Goal: Register for event/course

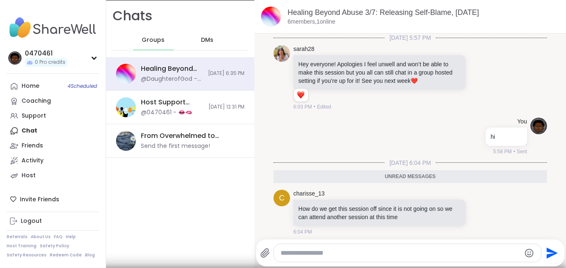
click at [342, 258] on span "@0470461" at bounding box center [343, 261] width 31 height 7
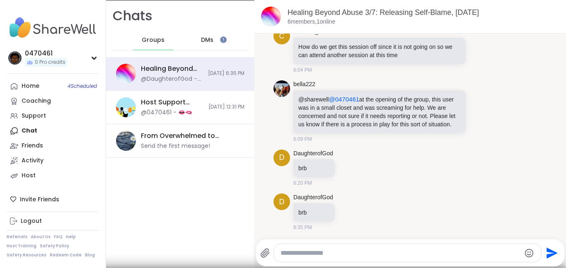
click at [327, 254] on textarea "Type your message" at bounding box center [400, 253] width 240 height 8
type textarea "**"
click at [26, 85] on div "Home 4 Scheduled" at bounding box center [31, 86] width 18 height 8
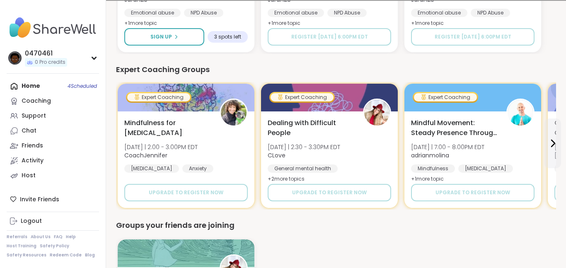
scroll to position [546, 0]
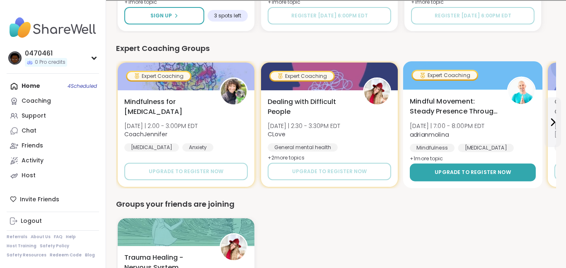
click at [443, 173] on span "Upgrade to register now" at bounding box center [472, 172] width 76 height 7
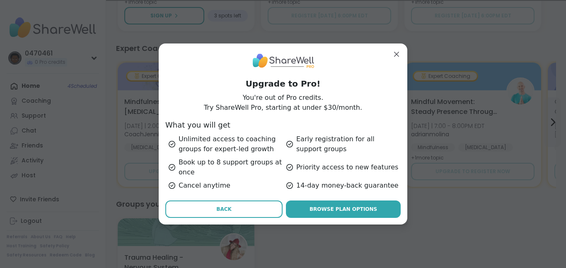
click at [226, 212] on span "Back" at bounding box center [223, 208] width 15 height 7
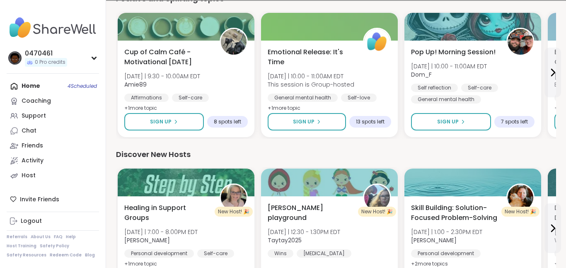
scroll to position [904, 0]
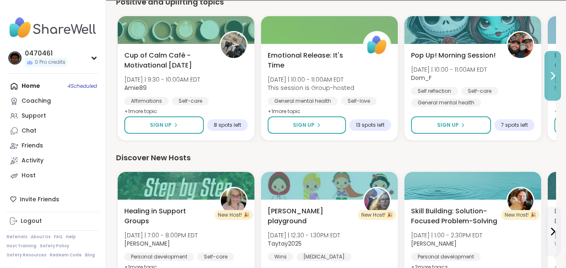
click at [549, 78] on icon at bounding box center [552, 76] width 10 height 10
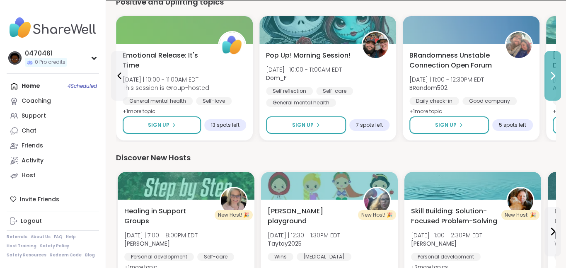
click at [549, 78] on icon at bounding box center [552, 76] width 10 height 10
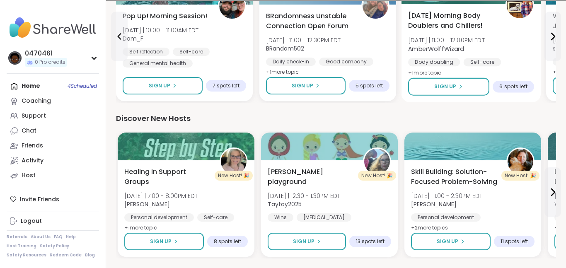
scroll to position [939, 0]
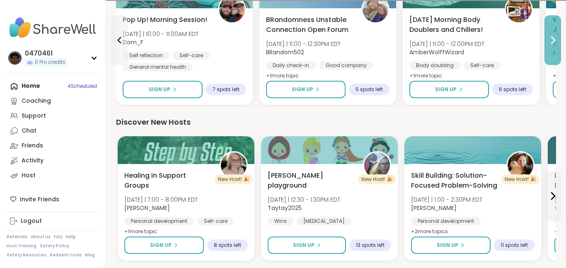
click at [548, 60] on button at bounding box center [552, 40] width 17 height 50
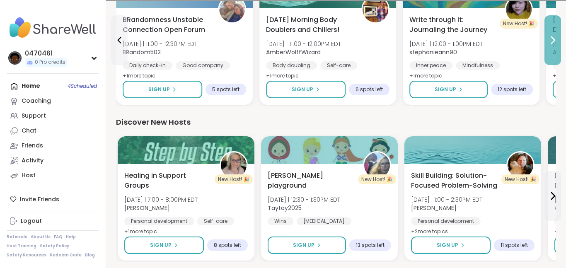
click at [548, 60] on button at bounding box center [552, 40] width 17 height 50
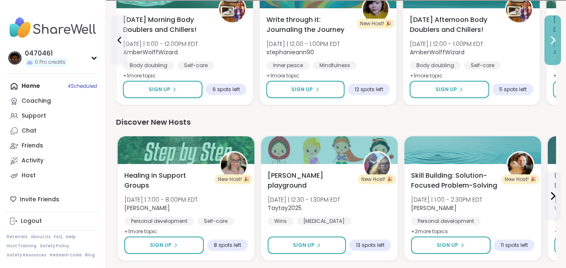
click at [548, 60] on button at bounding box center [552, 40] width 17 height 50
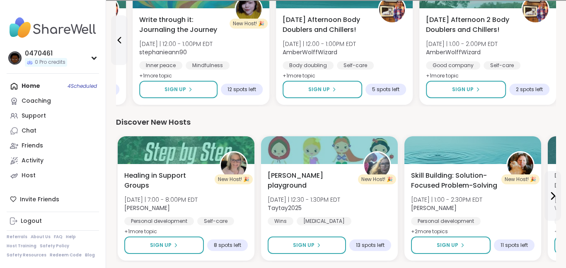
click at [548, 60] on div "Monday Afternoon 2 Body Doublers and Chillers! Mon 10/6 | 1:00 - 2:00PM EDT Amb…" at bounding box center [487, 48] width 123 height 66
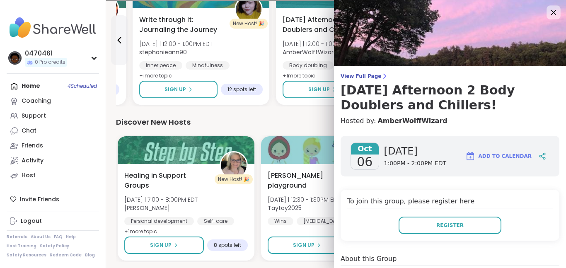
click at [559, 9] on div at bounding box center [553, 12] width 14 height 14
click at [553, 19] on div at bounding box center [553, 12] width 14 height 14
click at [554, 12] on icon at bounding box center [553, 12] width 10 height 10
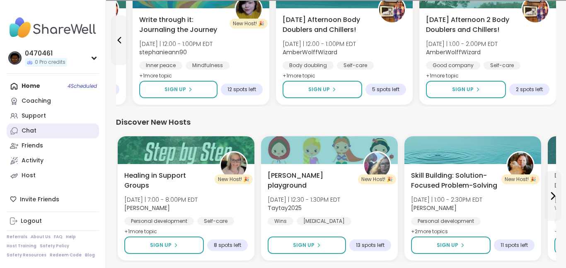
click at [47, 133] on link "Chat" at bounding box center [53, 130] width 92 height 15
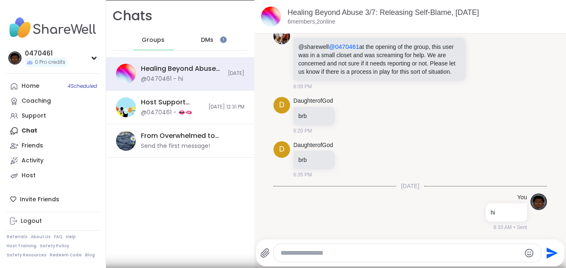
click at [206, 43] on span "DMs" at bounding box center [207, 40] width 12 height 8
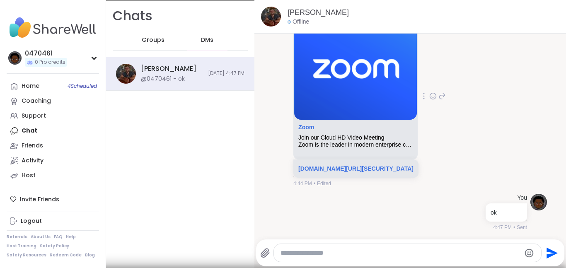
scroll to position [754, 0]
click at [41, 105] on link "Coaching" at bounding box center [53, 101] width 92 height 15
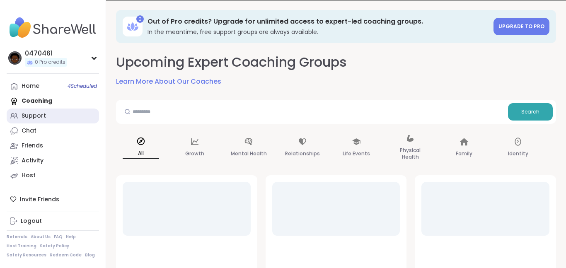
click at [74, 121] on link "Support" at bounding box center [53, 115] width 92 height 15
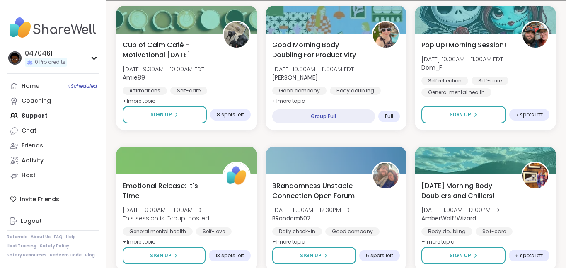
scroll to position [254, 0]
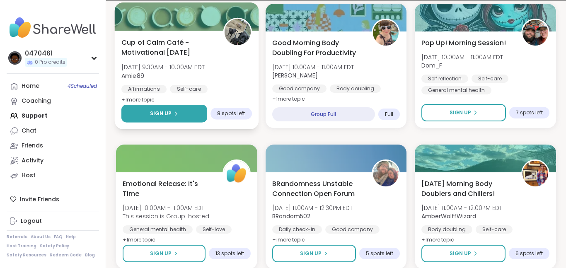
click at [184, 114] on button "Sign Up" at bounding box center [164, 114] width 86 height 18
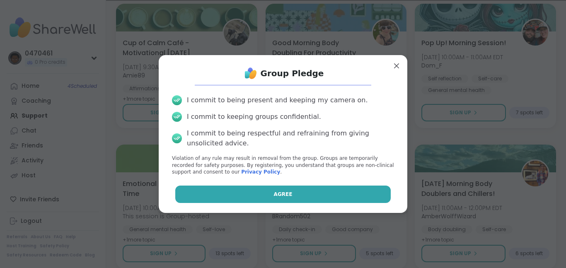
click at [312, 186] on button "Agree" at bounding box center [283, 194] width 216 height 17
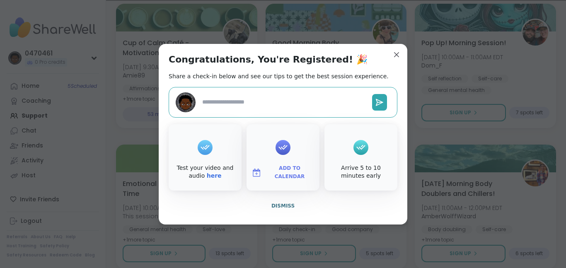
click at [261, 99] on textarea at bounding box center [284, 101] width 170 height 15
type textarea "*"
type textarea "**"
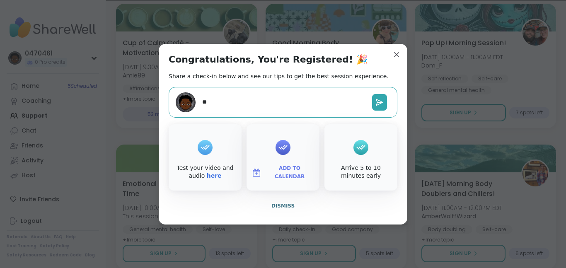
type textarea "*"
type textarea "***"
type textarea "*"
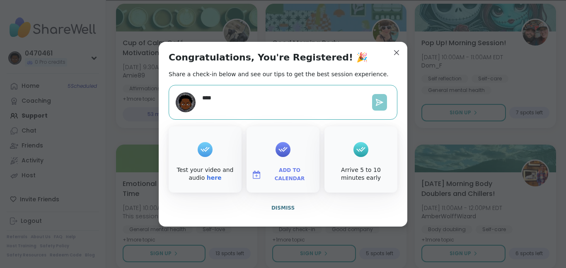
type textarea "***"
click at [380, 104] on icon at bounding box center [379, 102] width 8 height 8
type textarea "*"
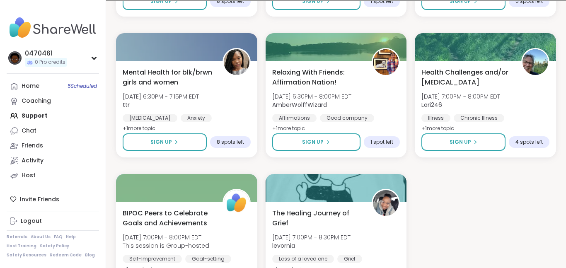
scroll to position [1492, 0]
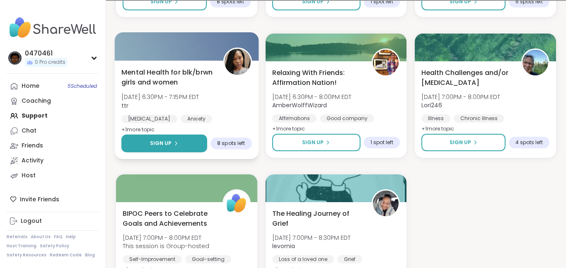
click at [178, 149] on button "Sign Up" at bounding box center [164, 144] width 86 height 18
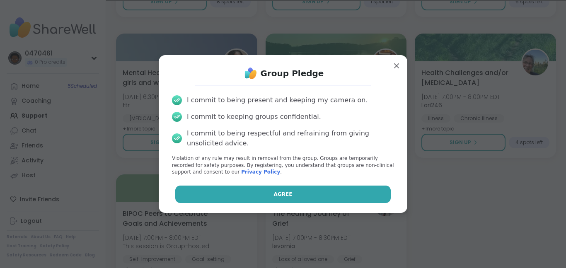
click at [215, 192] on button "Agree" at bounding box center [283, 194] width 216 height 17
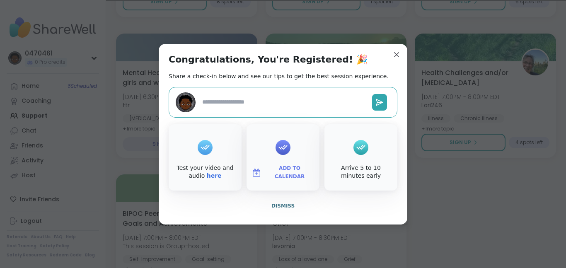
click at [261, 103] on textarea at bounding box center [284, 101] width 170 height 15
type textarea "*"
type textarea "**"
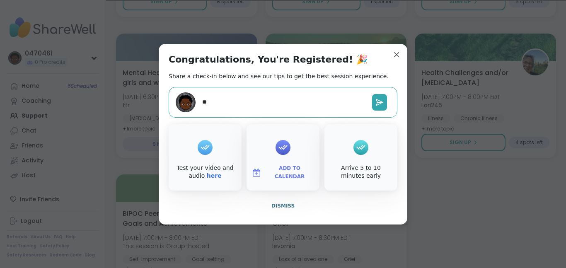
type textarea "*"
type textarea "***"
type textarea "*"
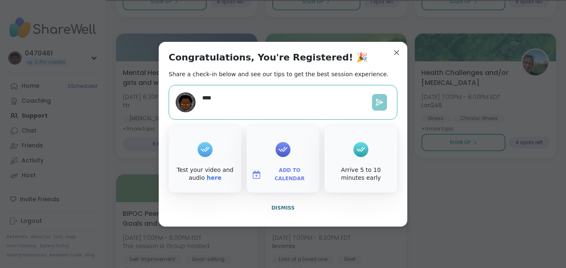
type textarea "***"
click at [378, 94] on button at bounding box center [379, 102] width 15 height 17
type textarea "*"
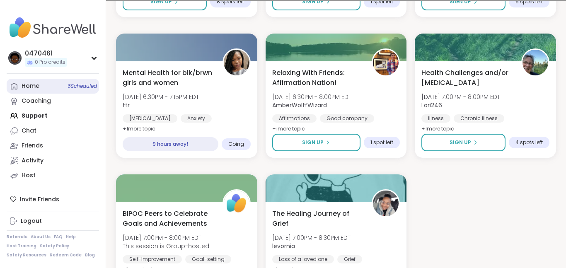
click at [24, 88] on div "Home 6 Scheduled" at bounding box center [31, 86] width 18 height 8
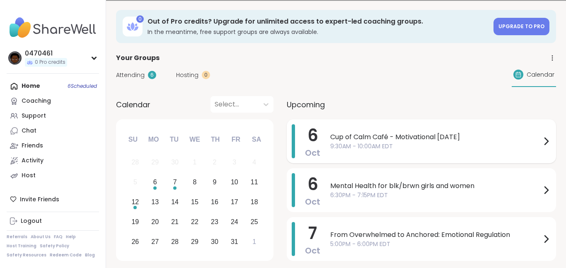
click at [331, 149] on span "9:30AM - 10:00AM EDT" at bounding box center [435, 146] width 211 height 9
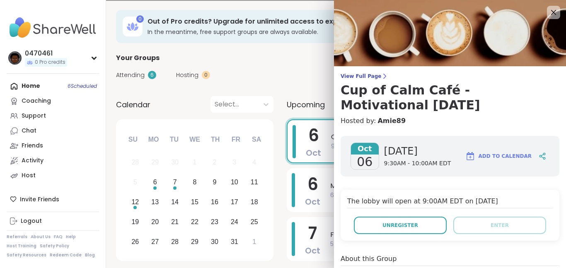
click at [322, 78] on div "Attending 6 Hosting 0 Calendar" at bounding box center [336, 75] width 440 height 24
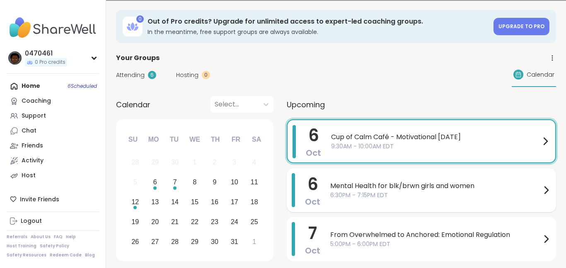
click at [353, 198] on span "6:30PM - 7:15PM EDT" at bounding box center [435, 195] width 211 height 9
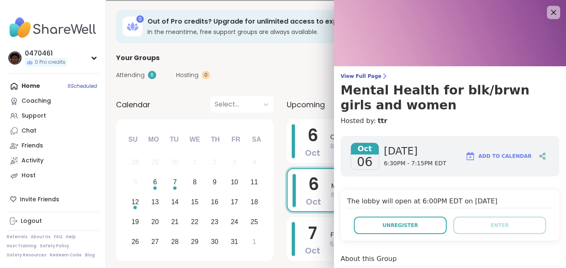
click at [184, 66] on div "Attending 6 Hosting 0 Calendar" at bounding box center [336, 75] width 440 height 24
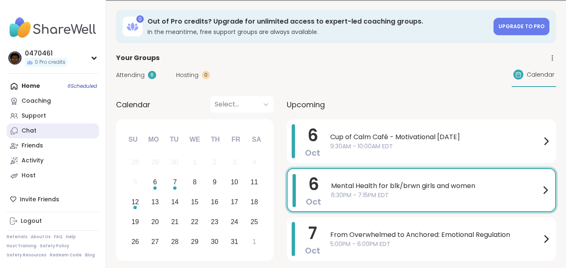
click at [54, 123] on link "Chat" at bounding box center [53, 130] width 92 height 15
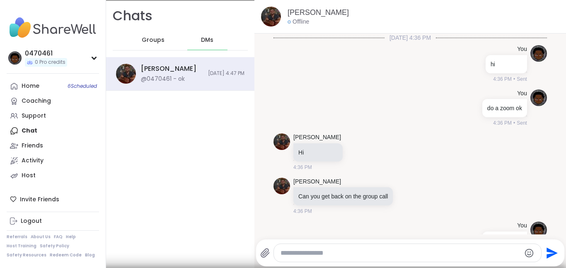
scroll to position [754, 0]
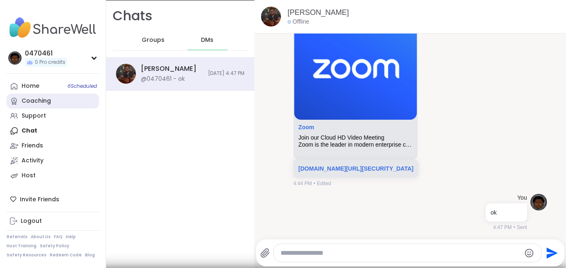
click at [31, 97] on div "Coaching" at bounding box center [36, 101] width 29 height 8
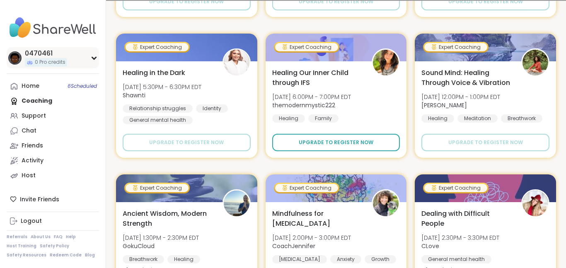
scroll to position [849, 0]
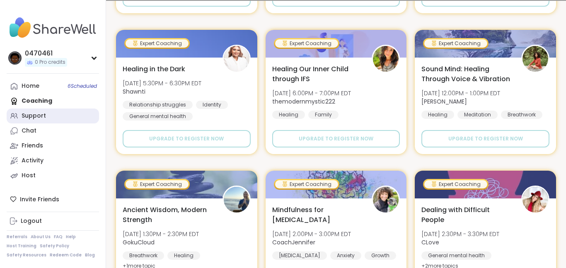
click at [33, 118] on div "Support" at bounding box center [34, 116] width 24 height 8
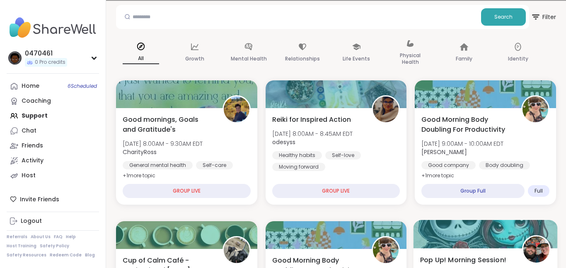
scroll to position [36, 0]
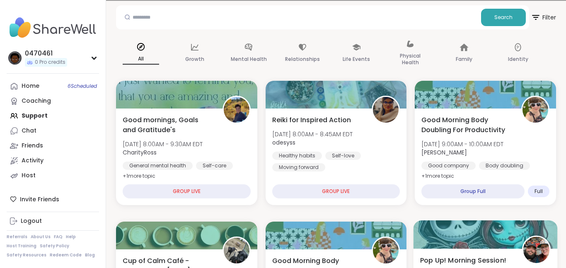
click at [472, 203] on div "Good Morning Body Doubling For Productivity Mon, Oct 06 | 9:00AM - 10:00AM EDT …" at bounding box center [484, 156] width 141 height 96
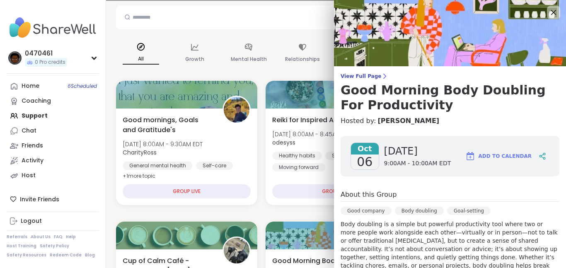
click at [471, 171] on div "Oct 06 Monday 9:00AM - 10:00AM EDT Add to Calendar" at bounding box center [449, 156] width 219 height 41
click at [551, 14] on icon at bounding box center [553, 12] width 5 height 5
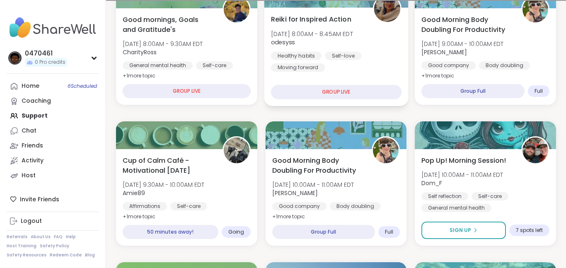
scroll to position [141, 0]
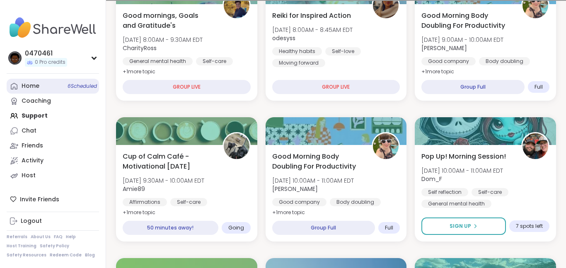
click at [60, 92] on link "Home 6 Scheduled" at bounding box center [53, 86] width 92 height 15
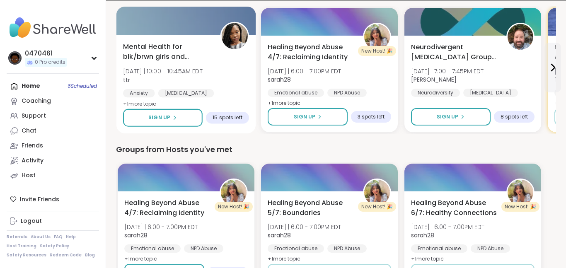
scroll to position [289, 0]
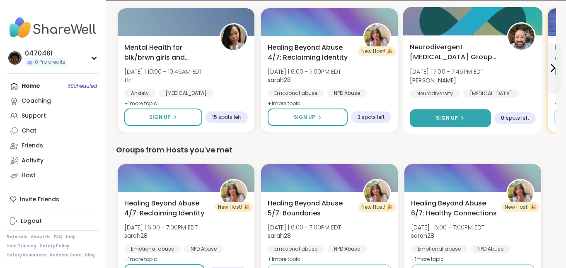
click at [460, 117] on icon at bounding box center [461, 118] width 5 height 5
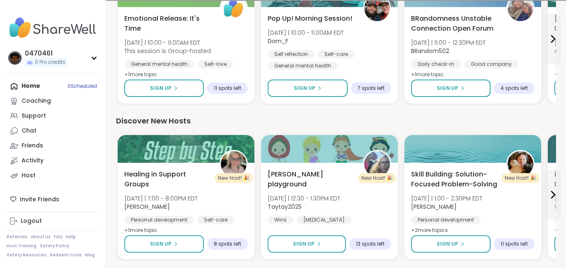
scroll to position [941, 0]
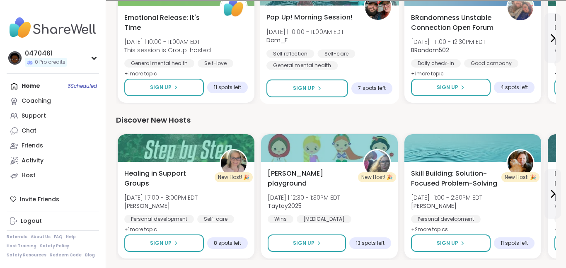
click at [393, 83] on div "Pop Up! Morning Session! Mon 10/6 | 10:00 - 11:00AM EDT Dom_F Self reflection S…" at bounding box center [330, 54] width 140 height 99
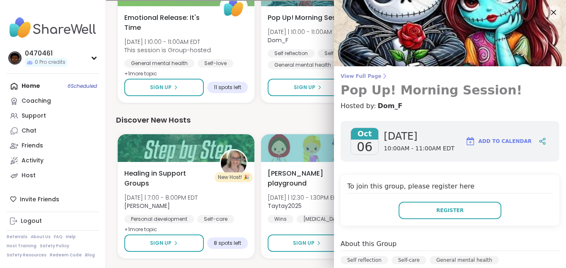
click at [396, 85] on h3 "Pop Up! Morning Session!" at bounding box center [449, 90] width 219 height 15
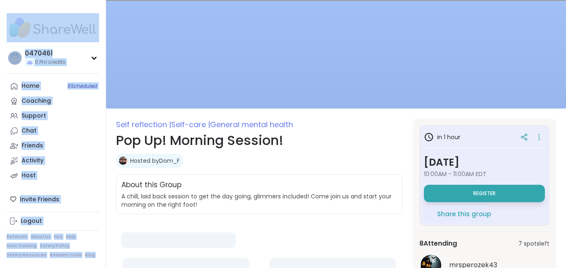
drag, startPoint x: 396, startPoint y: 85, endPoint x: 379, endPoint y: 53, distance: 35.9
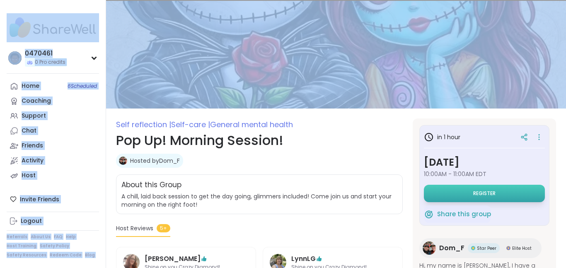
click at [461, 196] on button "Register" at bounding box center [484, 193] width 121 height 17
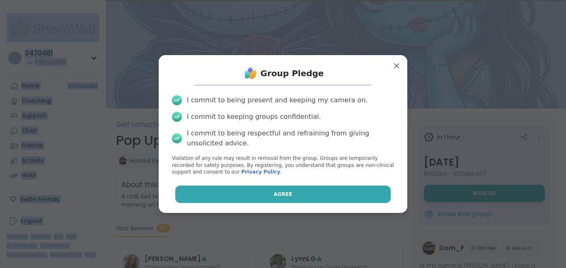
click at [297, 190] on button "Agree" at bounding box center [283, 194] width 216 height 17
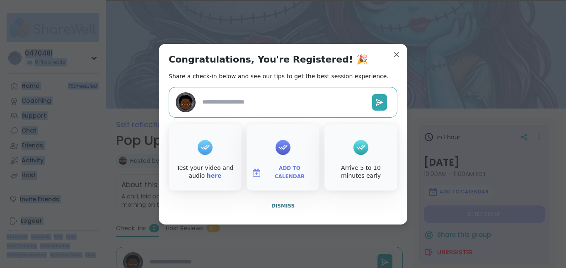
click at [236, 92] on div at bounding box center [283, 102] width 229 height 31
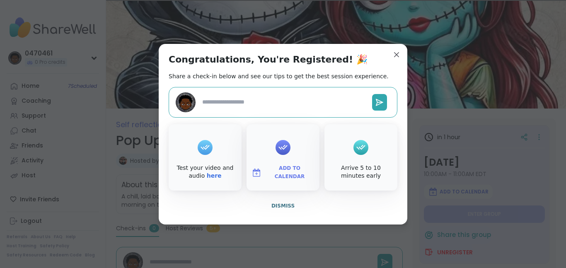
click at [245, 116] on div at bounding box center [283, 102] width 229 height 31
click at [206, 102] on textarea at bounding box center [284, 101] width 170 height 15
type textarea "*"
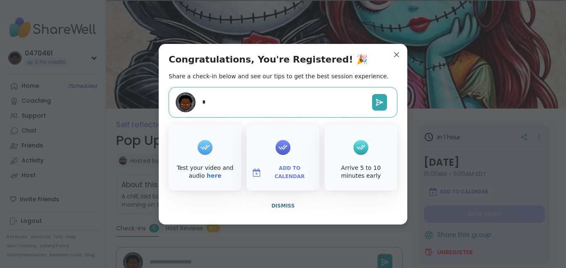
type textarea "**"
type textarea "*"
type textarea "***"
click at [376, 104] on icon at bounding box center [379, 102] width 7 height 6
type textarea "*"
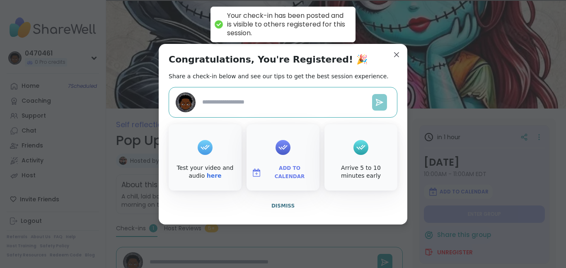
type textarea "*"
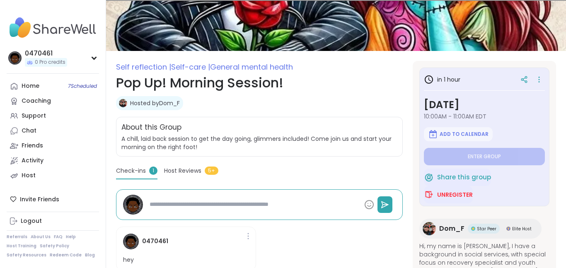
scroll to position [58, 0]
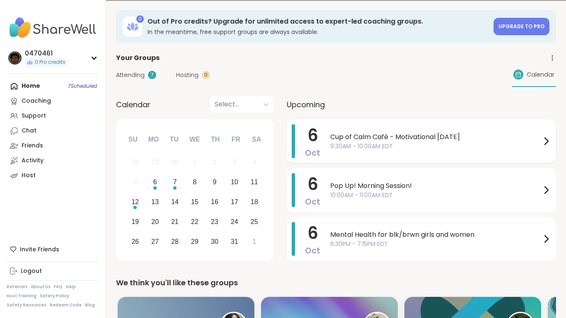
click at [429, 130] on div "Cup of Calm Café - Motivational Monday 9:30AM - 10:00AM EDT" at bounding box center [440, 141] width 221 height 34
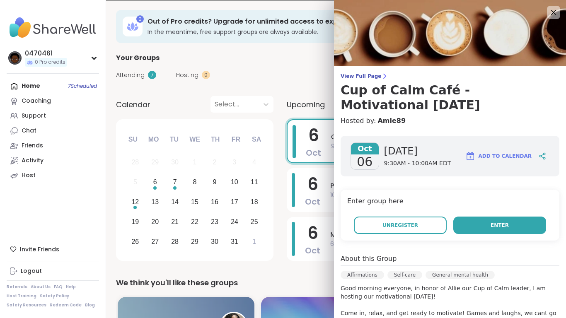
click at [481, 221] on button "Enter" at bounding box center [499, 225] width 93 height 17
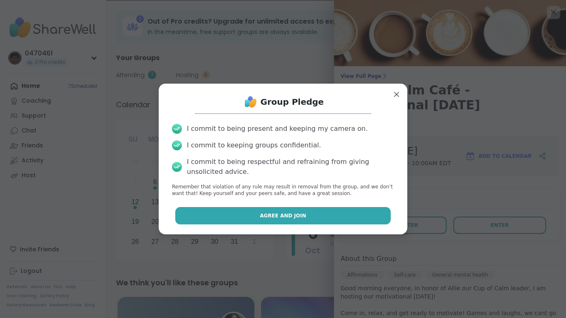
click at [367, 214] on button "Agree and Join" at bounding box center [283, 215] width 216 height 17
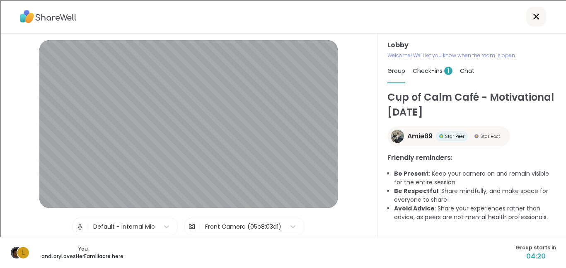
click at [446, 72] on span "1" at bounding box center [448, 71] width 8 height 8
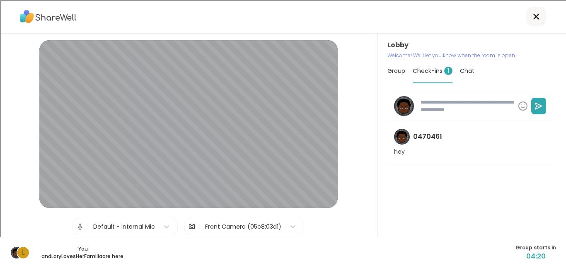
type textarea "*"
click at [435, 106] on textarea at bounding box center [465, 106] width 97 height 22
type textarea "*"
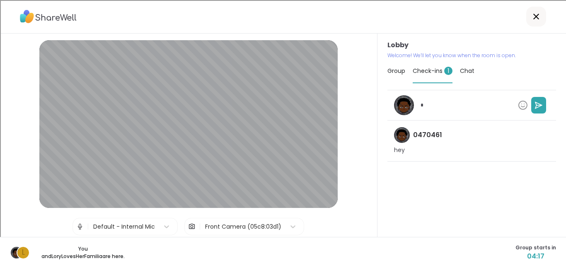
type textarea "*"
type textarea "**"
type textarea "*"
type textarea "***"
type textarea "*"
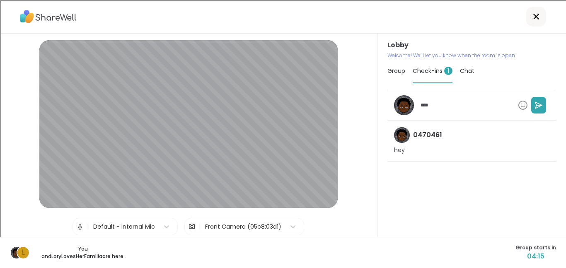
type textarea "***"
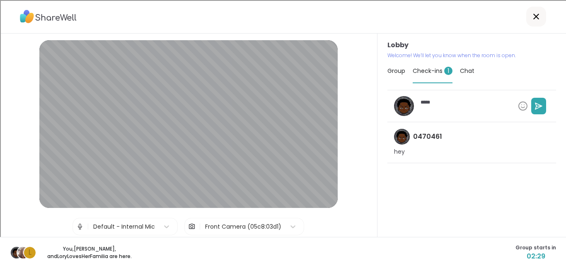
type textarea "*"
type textarea "***"
click at [474, 202] on div "*** 0470461 hey" at bounding box center [471, 160] width 169 height 140
click at [120, 246] on p "dodi , LoryLovesHerFamilia , Rob78_NJ and 1 more are here." at bounding box center [97, 252] width 93 height 15
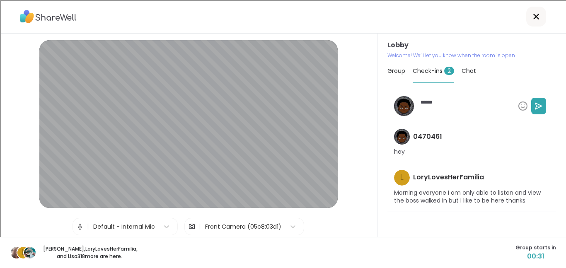
click at [478, 207] on div "L LoryLovesHerFamilia Morning everyone I am only able to listen and view the bo…" at bounding box center [471, 187] width 169 height 49
click at [464, 100] on textarea "***" at bounding box center [465, 106] width 97 height 22
type textarea "*"
type textarea "***"
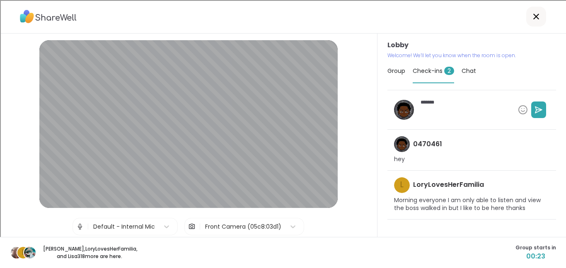
type textarea "*"
type textarea "***"
click at [535, 101] on button at bounding box center [538, 109] width 15 height 17
type textarea "*"
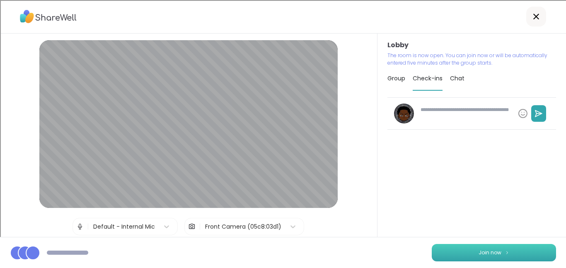
click at [527, 246] on button "Join now" at bounding box center [493, 252] width 124 height 17
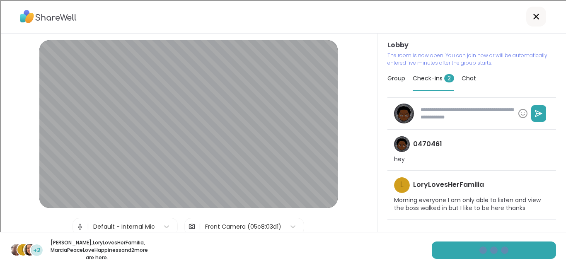
type textarea "*"
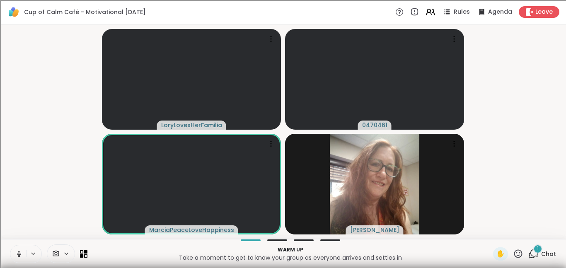
click at [16, 253] on icon at bounding box center [18, 253] width 7 height 7
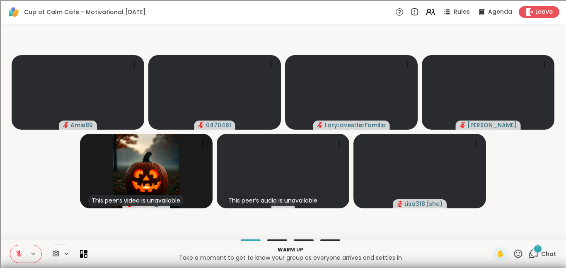
click at [24, 251] on button at bounding box center [18, 253] width 16 height 17
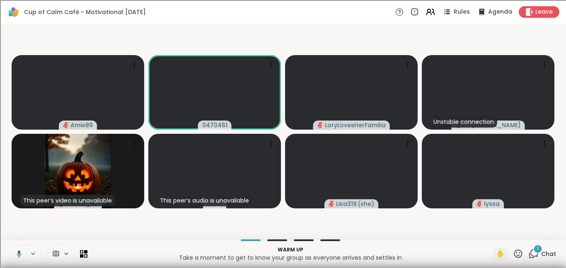
click at [134, 248] on p "Warm up" at bounding box center [289, 249] width 395 height 7
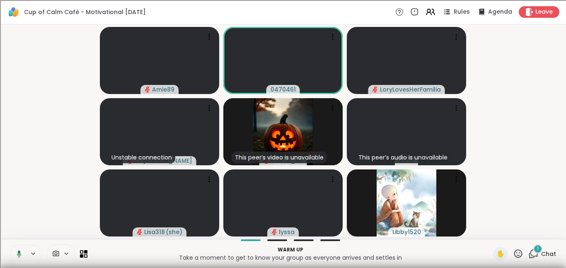
click at [22, 256] on button at bounding box center [17, 253] width 17 height 17
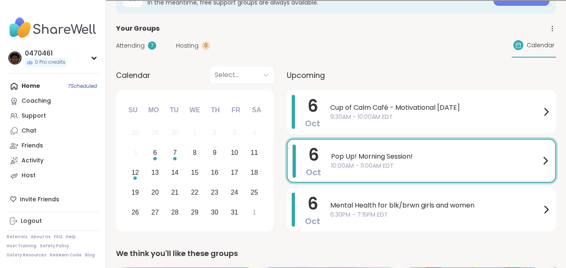
click at [409, 212] on span "6:30PM - 7:15PM EDT" at bounding box center [435, 214] width 211 height 9
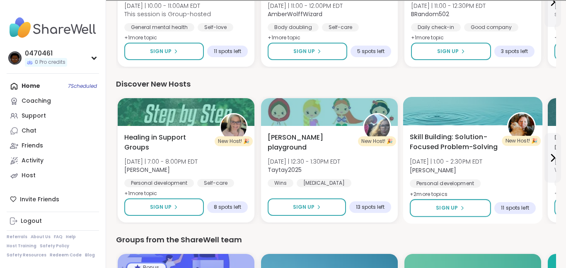
scroll to position [868, 0]
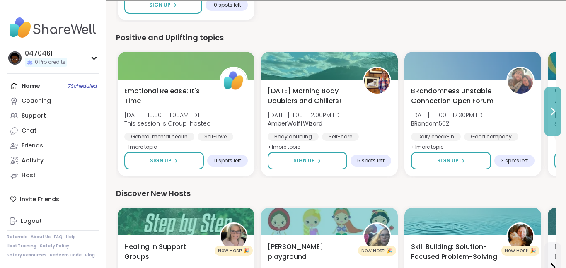
click at [545, 121] on button at bounding box center [552, 112] width 17 height 50
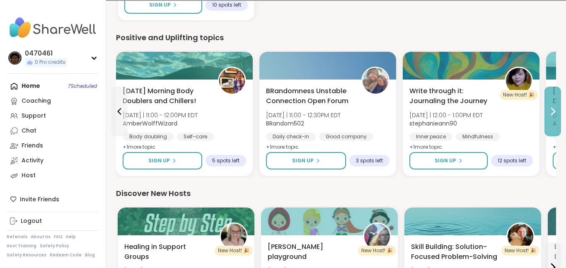
click at [545, 121] on button at bounding box center [552, 112] width 17 height 50
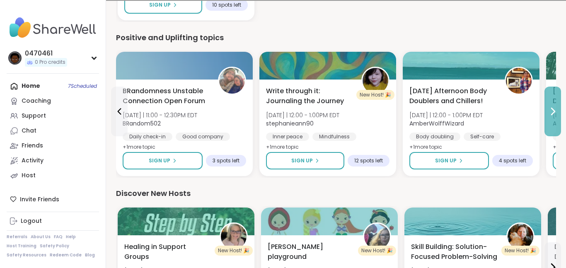
click at [545, 121] on button at bounding box center [552, 112] width 17 height 50
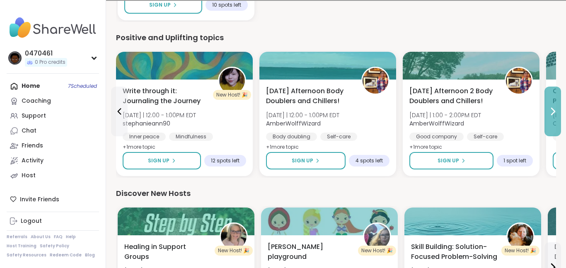
click at [545, 121] on button at bounding box center [552, 112] width 17 height 50
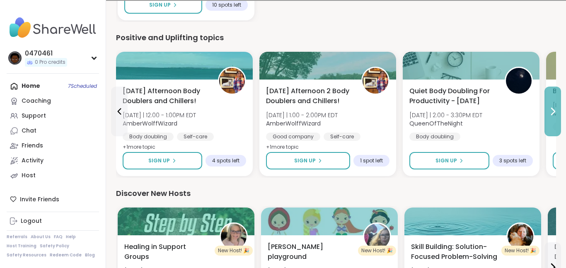
click at [550, 124] on button at bounding box center [552, 112] width 17 height 50
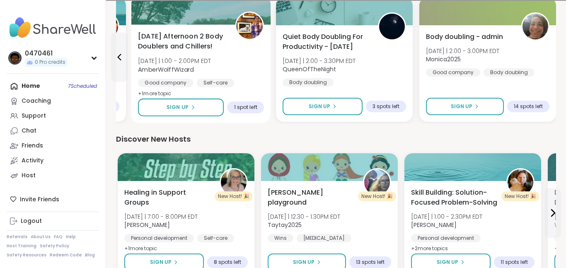
scroll to position [944, 0]
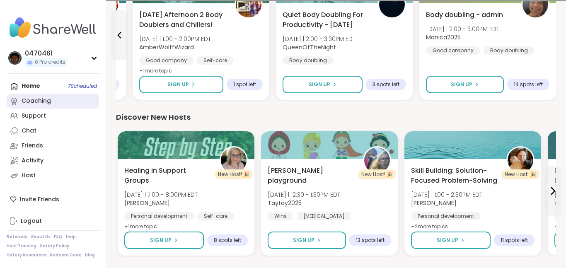
click at [56, 98] on link "Coaching" at bounding box center [53, 101] width 92 height 15
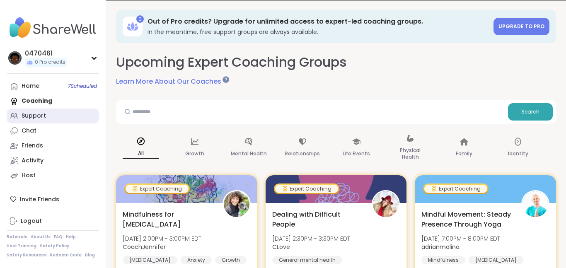
click at [46, 114] on link "Support" at bounding box center [53, 115] width 92 height 15
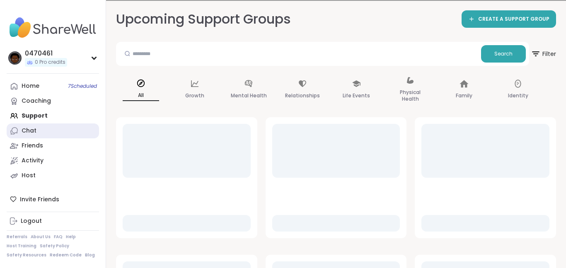
click at [50, 129] on link "Chat" at bounding box center [53, 130] width 92 height 15
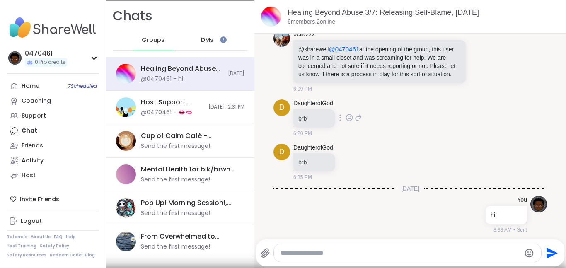
scroll to position [186, 0]
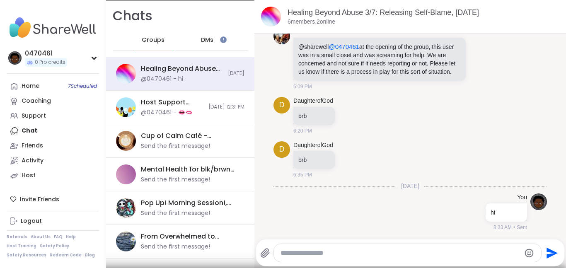
click at [339, 256] on textarea "Type your message" at bounding box center [400, 253] width 240 height 8
type textarea "**"
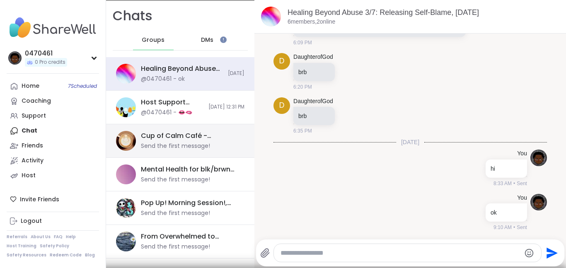
scroll to position [11, 0]
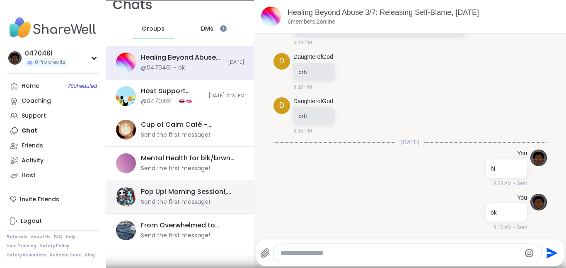
click at [175, 189] on div "Pop Up! Morning Session!, Oct 06" at bounding box center [190, 191] width 99 height 9
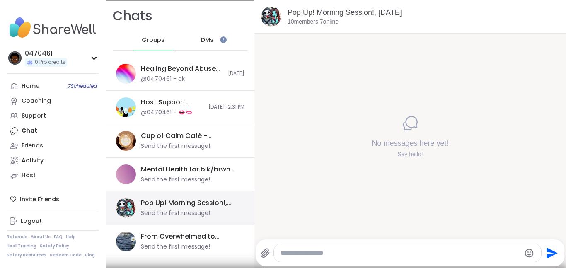
scroll to position [0, 0]
click at [319, 251] on textarea "Type your message" at bounding box center [400, 253] width 240 height 8
type textarea "**"
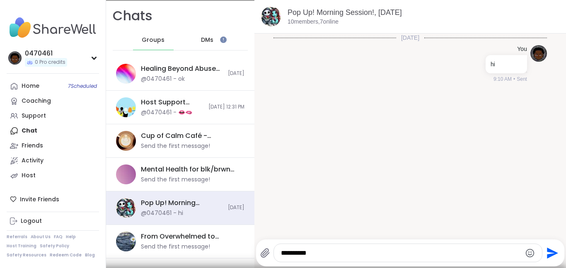
type textarea "**********"
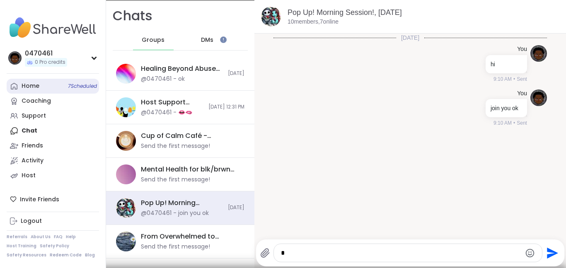
type textarea "*"
click at [37, 87] on div "Home 7 Scheduled" at bounding box center [31, 86] width 18 height 8
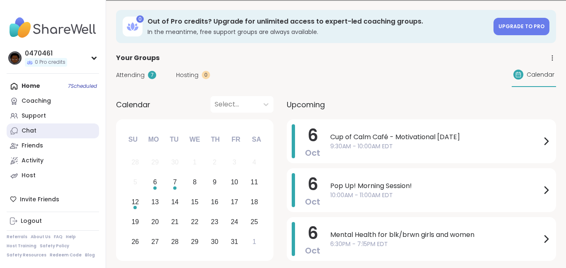
click at [59, 129] on link "Chat" at bounding box center [53, 130] width 92 height 15
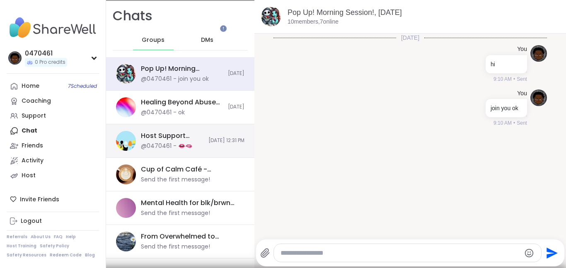
scroll to position [11, 0]
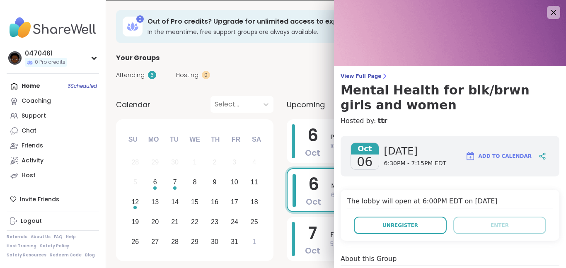
click at [306, 64] on div "Attending 6 Hosting 0 Calendar" at bounding box center [336, 75] width 440 height 24
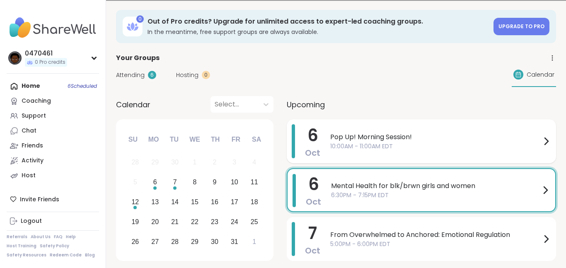
click at [364, 146] on span "10:00AM - 11:00AM EDT" at bounding box center [435, 146] width 211 height 9
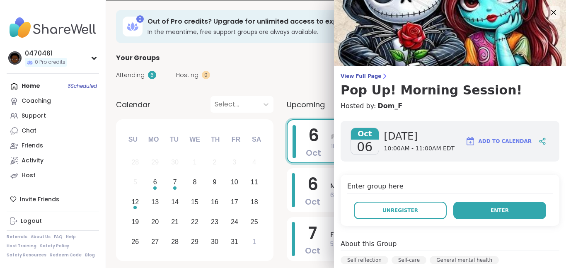
click at [505, 213] on span "Enter" at bounding box center [499, 210] width 18 height 7
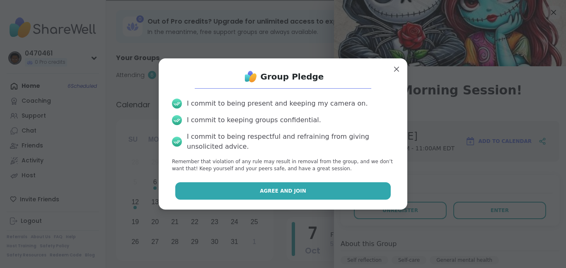
click at [360, 188] on button "Agree and Join" at bounding box center [283, 190] width 216 height 17
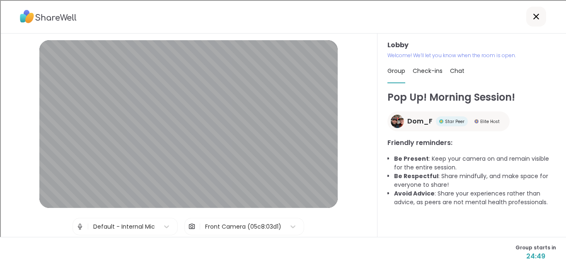
click at [533, 14] on icon at bounding box center [536, 17] width 10 height 10
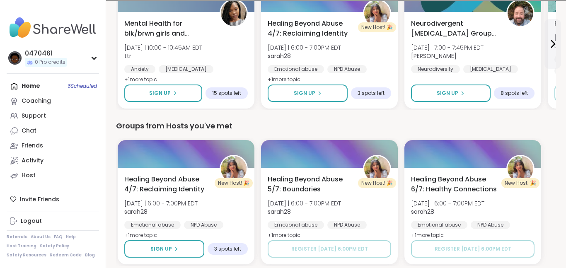
scroll to position [307, 0]
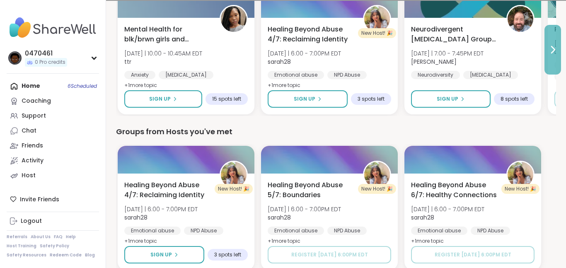
click at [545, 45] on button at bounding box center [552, 50] width 17 height 50
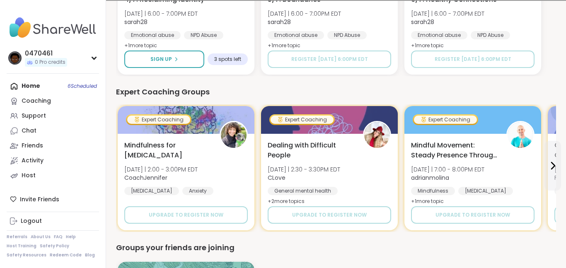
scroll to position [523, 0]
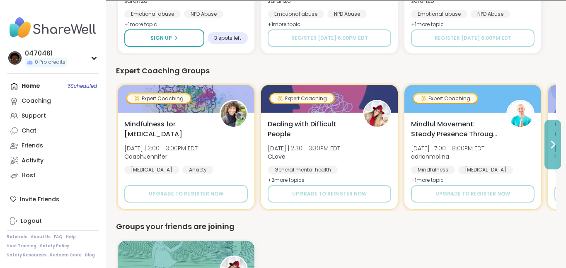
click at [549, 154] on button at bounding box center [552, 145] width 17 height 50
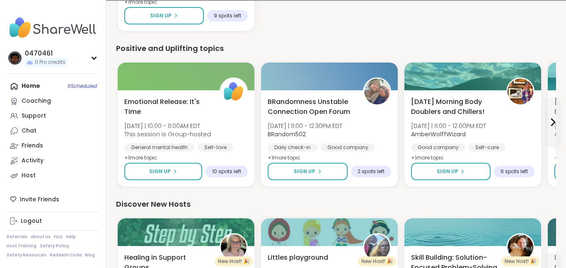
scroll to position [858, 0]
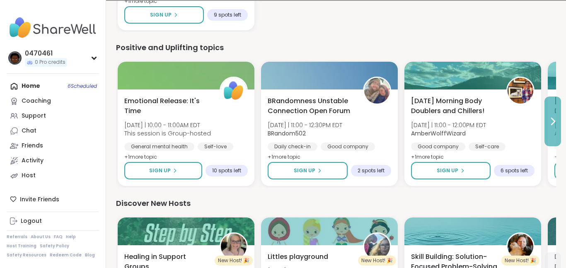
click at [546, 131] on button at bounding box center [552, 121] width 17 height 50
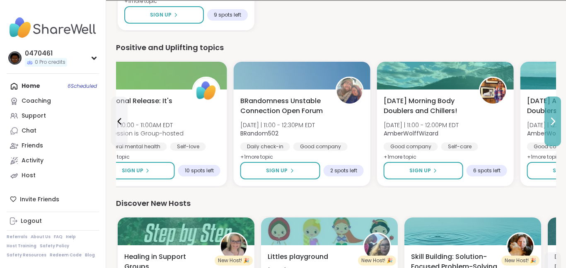
click at [546, 131] on button at bounding box center [552, 121] width 17 height 50
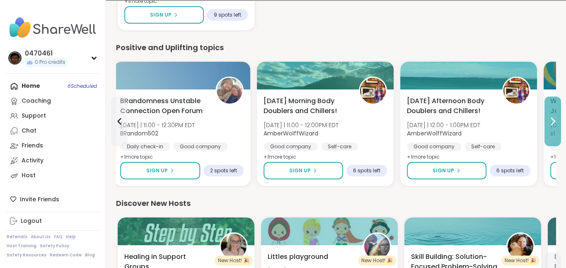
click at [546, 131] on button at bounding box center [552, 121] width 17 height 50
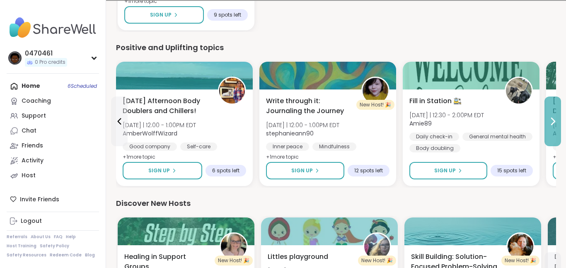
click at [546, 131] on button at bounding box center [552, 121] width 17 height 50
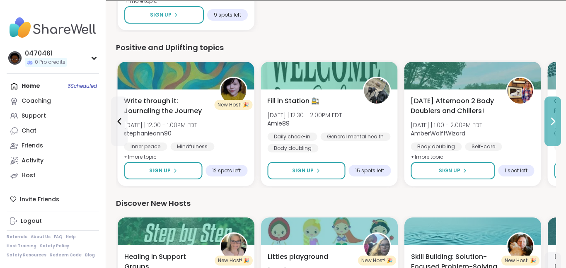
click at [546, 131] on button at bounding box center [552, 121] width 17 height 50
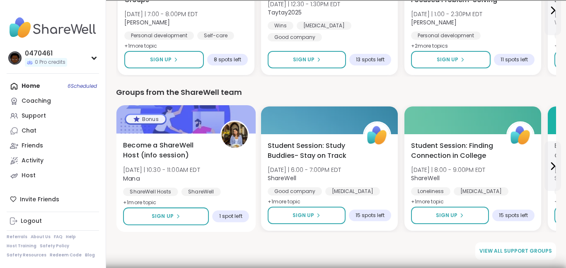
scroll to position [1078, 0]
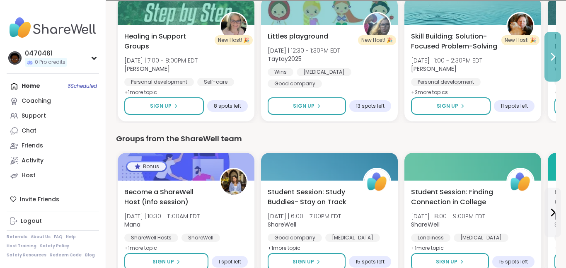
click at [553, 58] on icon at bounding box center [552, 56] width 3 height 7
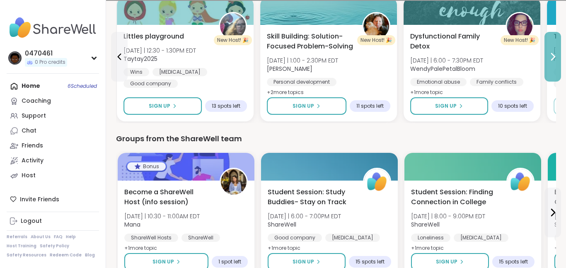
click at [553, 58] on icon at bounding box center [552, 56] width 3 height 7
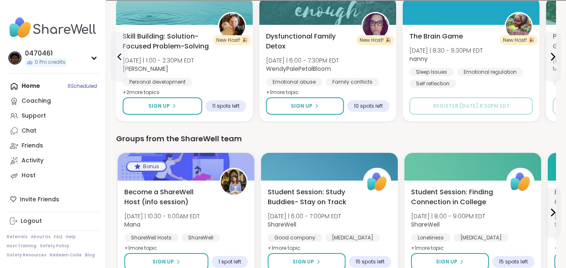
click at [34, 88] on div "Home 6 Scheduled Coaching Support Chat Friends Activity Host" at bounding box center [53, 131] width 92 height 104
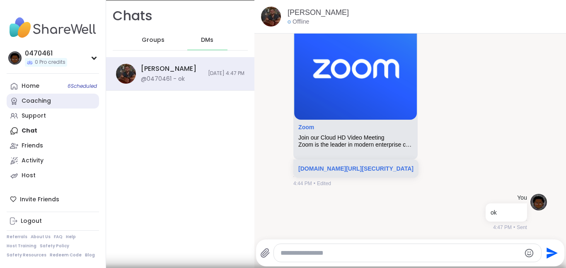
click at [21, 94] on link "Coaching" at bounding box center [53, 101] width 92 height 15
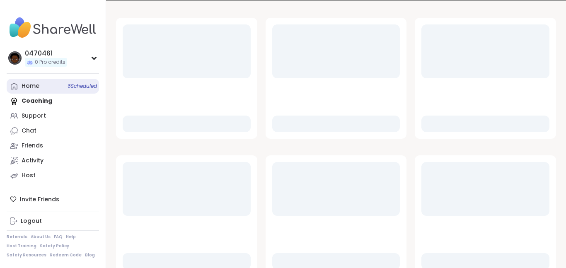
click at [29, 81] on link "Home 6 Scheduled" at bounding box center [53, 86] width 92 height 15
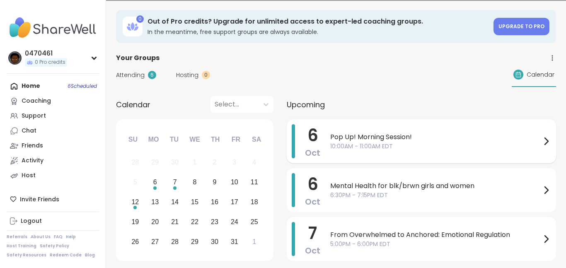
click at [425, 132] on span "Pop Up! Morning Session!" at bounding box center [435, 137] width 211 height 10
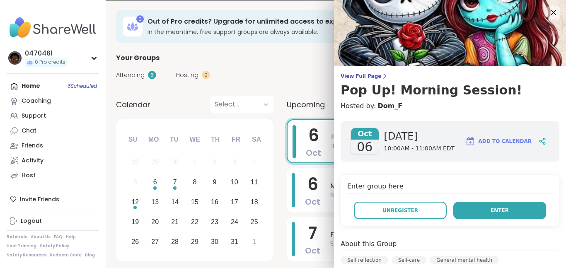
click at [492, 214] on span "Enter" at bounding box center [499, 210] width 18 height 7
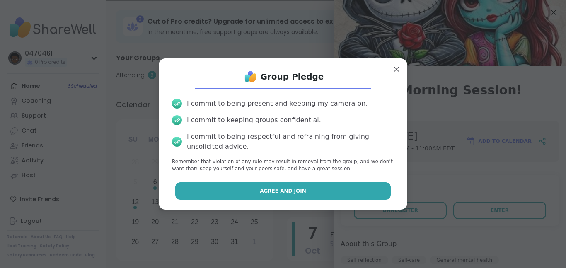
click at [353, 197] on button "Agree and Join" at bounding box center [283, 190] width 216 height 17
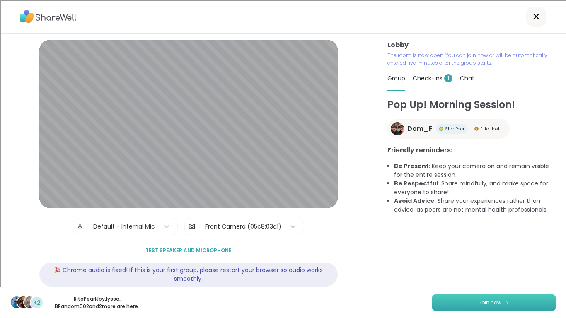
click at [502, 267] on button "Join now" at bounding box center [493, 302] width 124 height 17
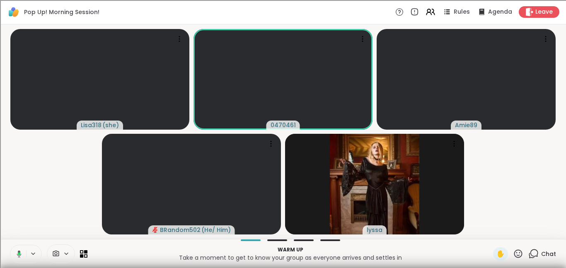
click at [16, 251] on icon at bounding box center [17, 253] width 7 height 7
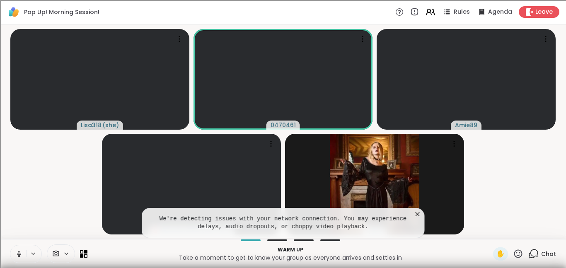
click at [413, 213] on icon at bounding box center [417, 214] width 8 height 8
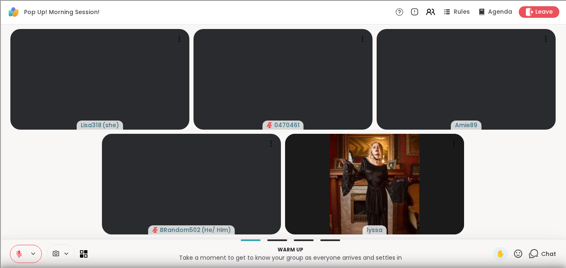
click at [22, 256] on icon at bounding box center [18, 253] width 7 height 7
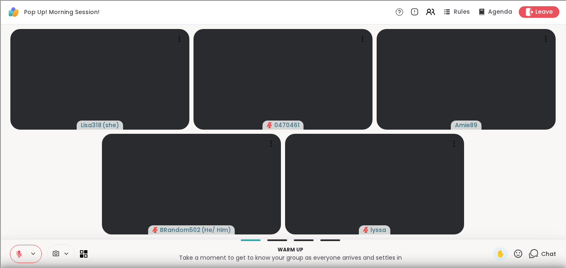
click at [22, 256] on icon at bounding box center [18, 253] width 7 height 7
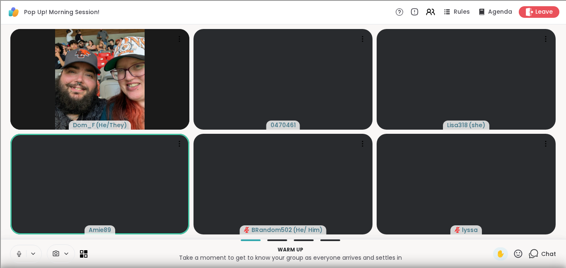
click at [17, 254] on icon at bounding box center [18, 253] width 7 height 7
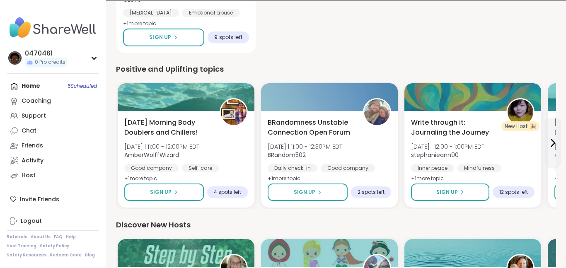
scroll to position [839, 0]
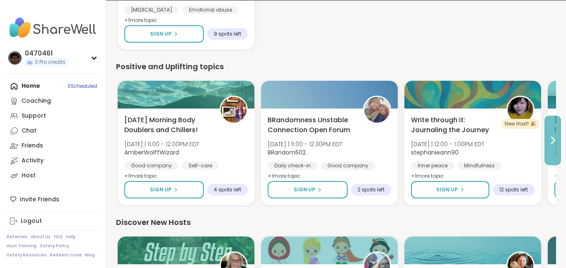
click at [554, 142] on icon at bounding box center [552, 140] width 10 height 10
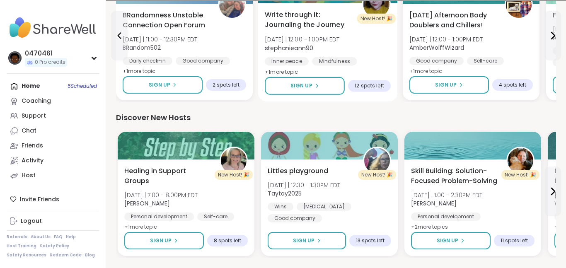
scroll to position [942, 0]
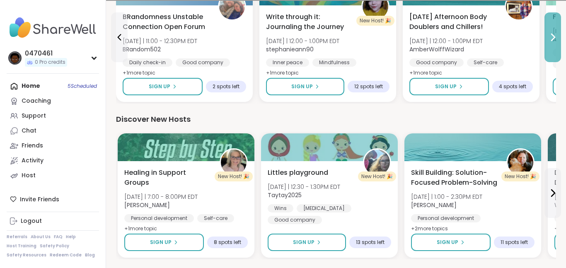
click at [557, 42] on icon at bounding box center [552, 37] width 10 height 10
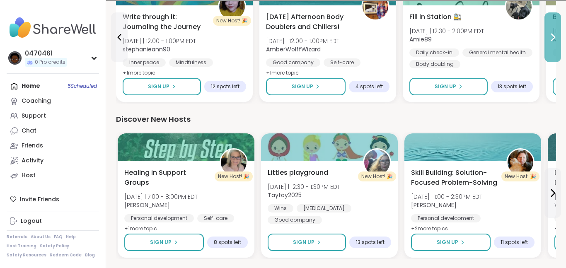
click at [556, 40] on icon at bounding box center [552, 37] width 10 height 10
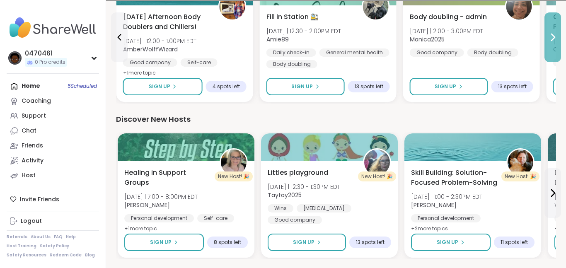
click at [556, 40] on icon at bounding box center [552, 37] width 10 height 10
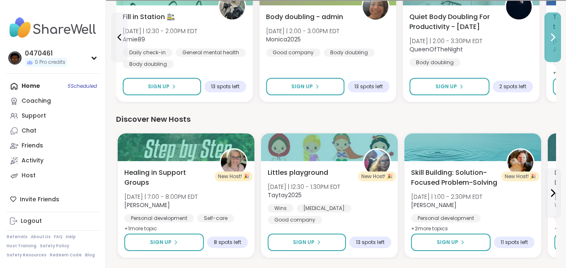
click at [556, 40] on icon at bounding box center [552, 37] width 10 height 10
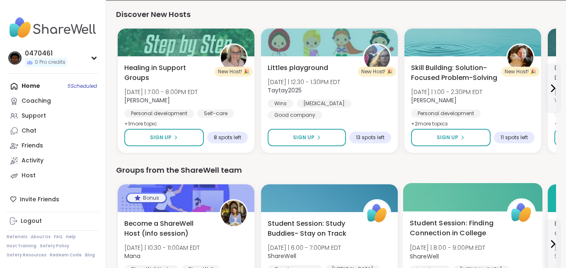
scroll to position [1046, 0]
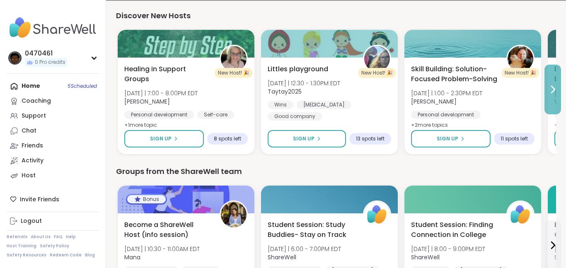
click at [552, 89] on icon at bounding box center [552, 89] width 10 height 10
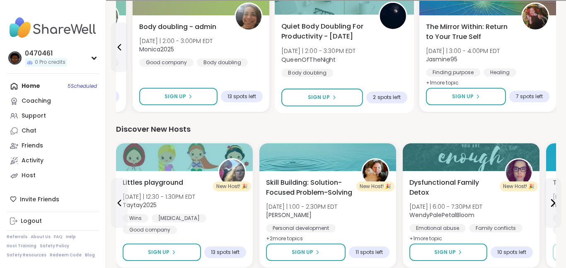
scroll to position [767, 0]
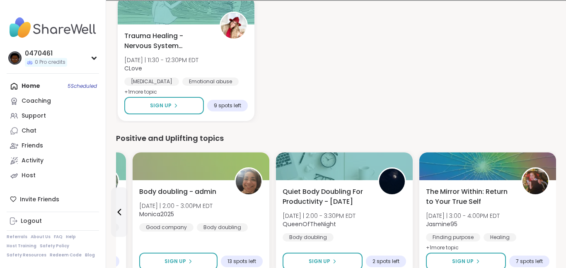
click at [21, 92] on div "Home 5 Scheduled Coaching Support Chat Friends Activity Host" at bounding box center [53, 131] width 92 height 104
click at [13, 83] on div "Home 5 Scheduled Coaching Support Chat Friends Activity Host" at bounding box center [53, 131] width 92 height 104
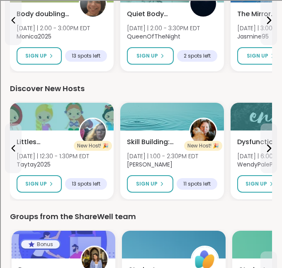
scroll to position [1124, 0]
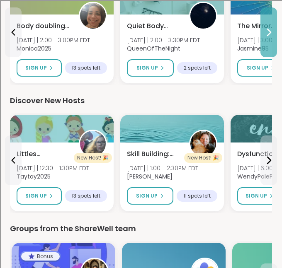
click at [272, 30] on icon at bounding box center [268, 32] width 10 height 10
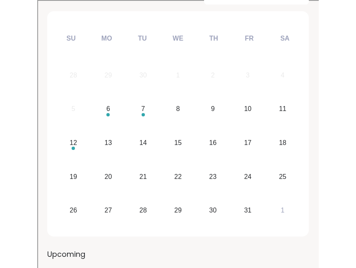
scroll to position [0, 0]
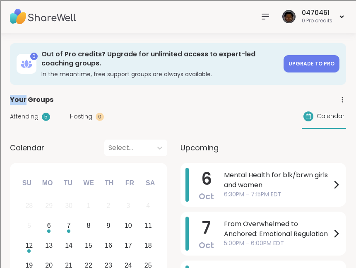
click at [22, 115] on span "Attending" at bounding box center [24, 116] width 29 height 9
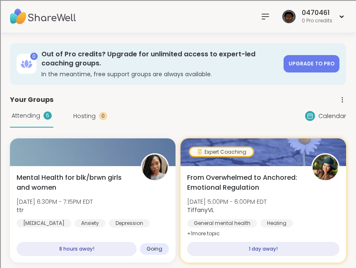
click at [270, 16] on icon at bounding box center [265, 17] width 10 height 10
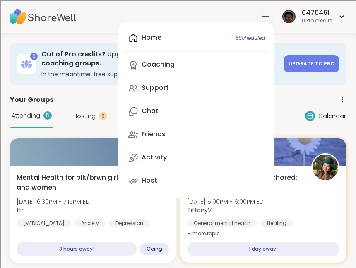
click at [175, 43] on div "Home 5 Scheduled Coaching Support Chat Friends Activity Host" at bounding box center [195, 110] width 155 height 176
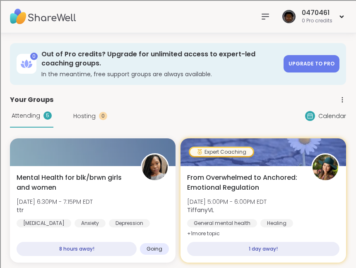
click at [264, 10] on div at bounding box center [265, 16] width 17 height 17
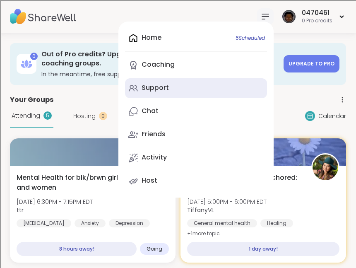
click at [200, 79] on link "Support" at bounding box center [196, 88] width 142 height 20
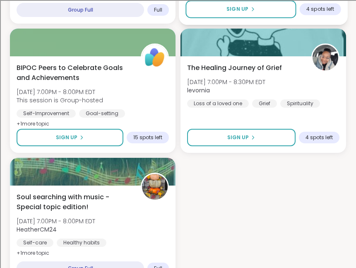
scroll to position [2242, 0]
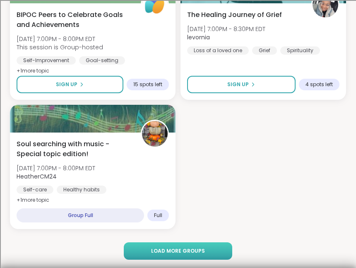
click at [223, 248] on button "Load more groups" at bounding box center [178, 250] width 109 height 17
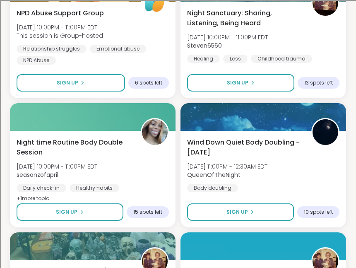
scroll to position [3152, 0]
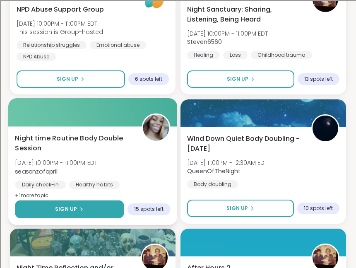
click at [72, 202] on button "Sign Up" at bounding box center [69, 209] width 109 height 18
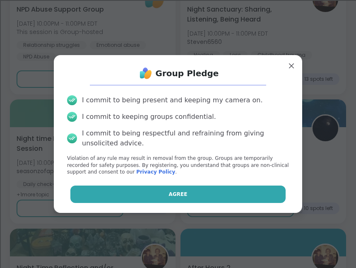
click at [196, 198] on button "Agree" at bounding box center [178, 194] width 216 height 17
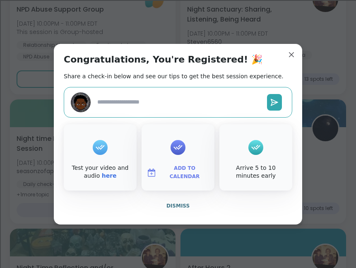
type textarea "*"
click at [142, 121] on div "Congratulations, You're Registered! 🎉 Share a check-in below and see our tips t…" at bounding box center [178, 134] width 248 height 181
click at [152, 106] on textarea at bounding box center [179, 101] width 170 height 15
type textarea "*"
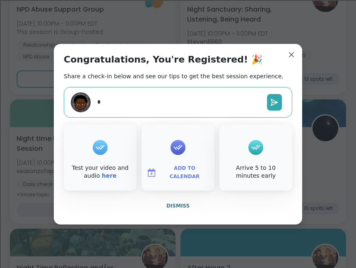
type textarea "**"
type textarea "***"
type textarea "*"
type textarea "***"
type textarea "*"
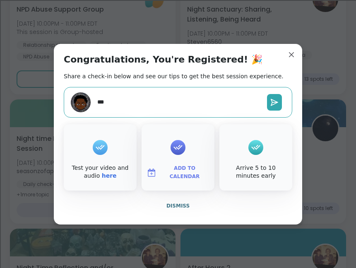
type textarea "**"
type textarea "*"
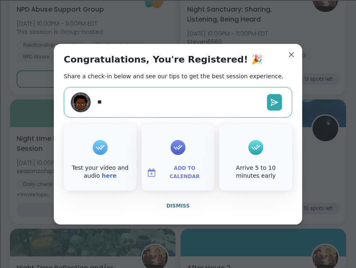
type textarea "*"
type textarea "****"
type textarea "*"
type textarea "*****"
type textarea "*"
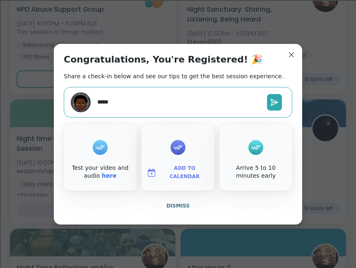
type textarea "******"
type textarea "*"
type textarea "******"
type textarea "*"
type textarea "********"
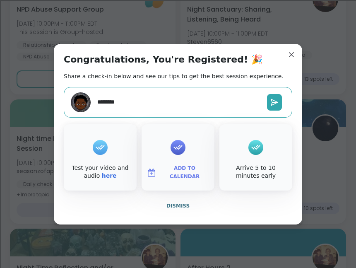
type textarea "*"
type textarea "*********"
type textarea "*"
type textarea "**********"
type textarea "*"
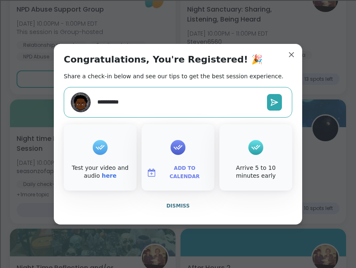
type textarea "**********"
type textarea "*"
type textarea "**********"
type textarea "*"
type textarea "**********"
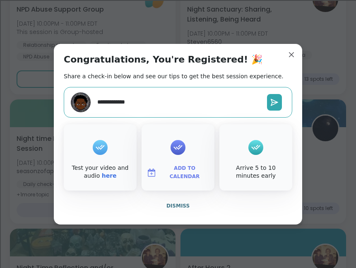
type textarea "*"
type textarea "**********"
type textarea "*"
type textarea "**********"
type textarea "*"
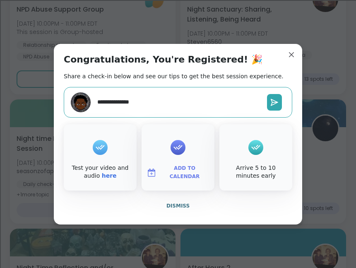
type textarea "**********"
type textarea "*"
type textarea "**********"
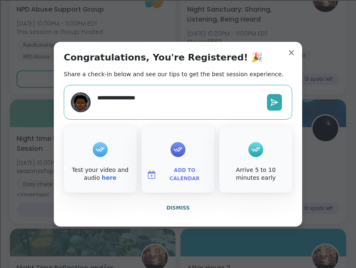
type textarea "*"
type textarea "**********"
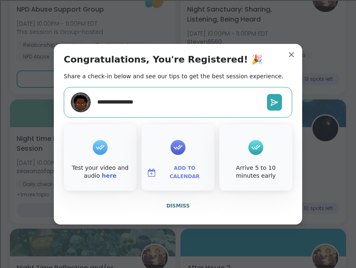
type textarea "*"
type textarea "**********"
type textarea "*"
type textarea "**********"
type textarea "*"
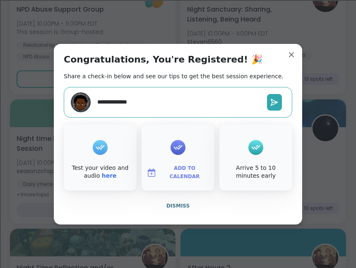
type textarea "**********"
type textarea "*"
type textarea "**********"
type textarea "*"
type textarea "**********"
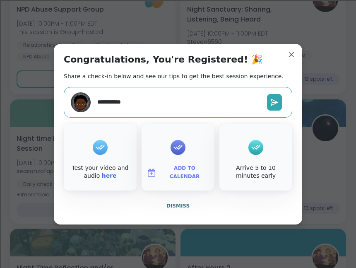
type textarea "*"
type textarea "**********"
type textarea "*"
type textarea "*********"
type textarea "*"
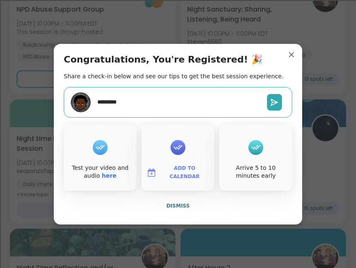
type textarea "********"
type textarea "*"
type textarea "******"
type textarea "*"
type textarea "******"
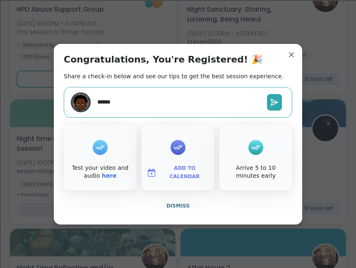
type textarea "*"
type textarea "*****"
type textarea "*"
type textarea "****"
type textarea "*"
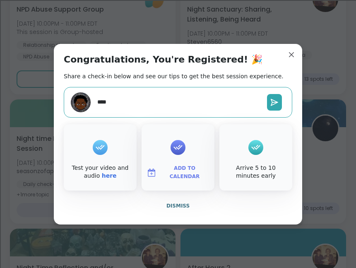
type textarea "***"
type textarea "*"
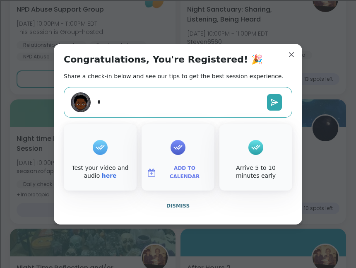
type textarea "*"
click at [209, 101] on textarea at bounding box center [179, 101] width 170 height 15
type textarea "*"
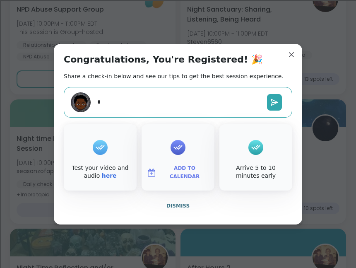
type textarea "**"
type textarea "*"
type textarea "***"
click at [277, 108] on button at bounding box center [274, 102] width 15 height 17
type textarea "*"
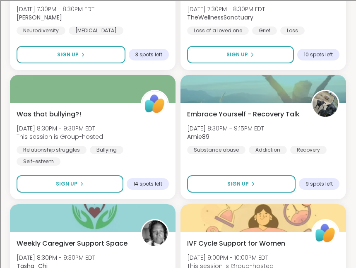
scroll to position [0, 0]
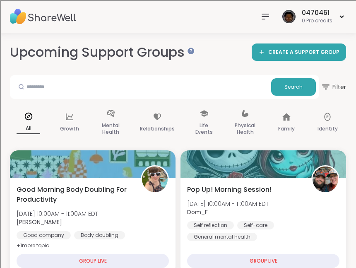
click at [268, 22] on div at bounding box center [265, 16] width 17 height 17
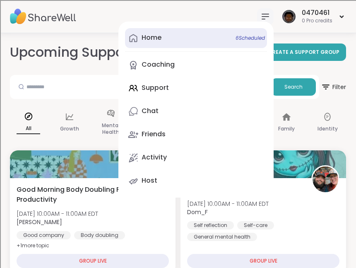
click at [222, 33] on link "Home 6 Scheduled" at bounding box center [196, 38] width 142 height 20
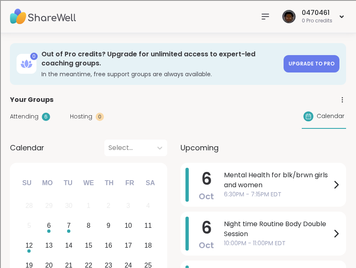
click at [266, 14] on icon at bounding box center [265, 17] width 10 height 10
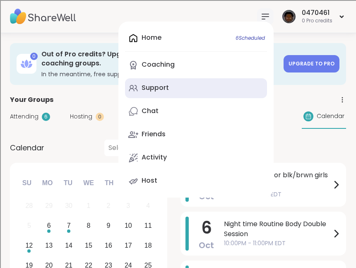
click at [186, 86] on link "Support" at bounding box center [196, 88] width 142 height 20
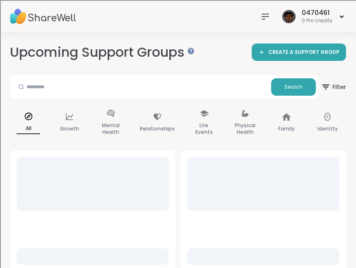
click at [268, 17] on icon at bounding box center [265, 17] width 10 height 10
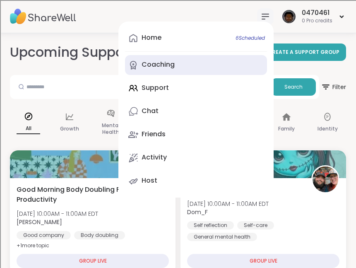
click at [185, 70] on link "Coaching" at bounding box center [196, 65] width 142 height 20
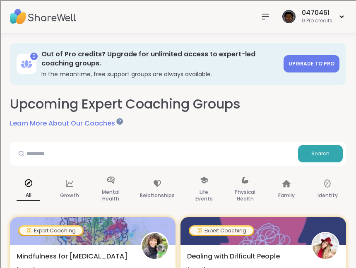
click at [265, 17] on icon at bounding box center [265, 17] width 10 height 10
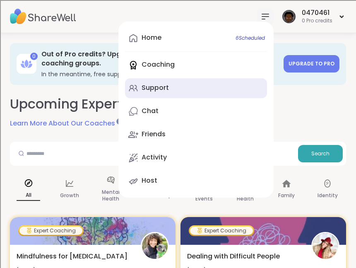
click at [137, 92] on icon at bounding box center [133, 88] width 10 height 10
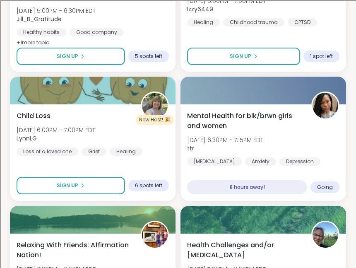
scroll to position [1883, 0]
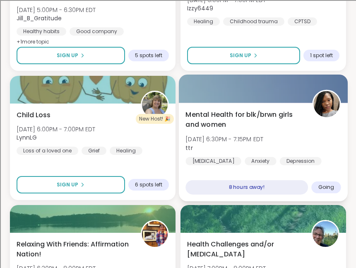
click at [241, 130] on div "Mental Health for blk/brwn girls and women [DATE] 6:30PM - 7:15PM EDT ttr [MEDI…" at bounding box center [263, 137] width 155 height 56
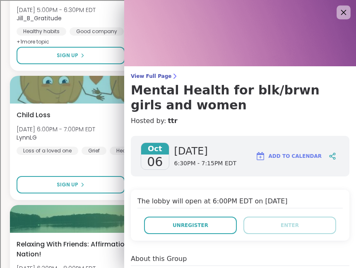
click at [343, 12] on icon at bounding box center [343, 12] width 5 height 5
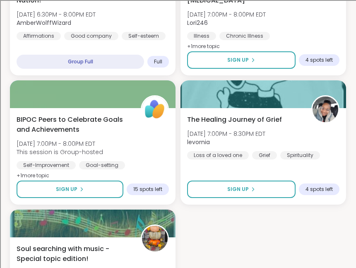
scroll to position [2242, 0]
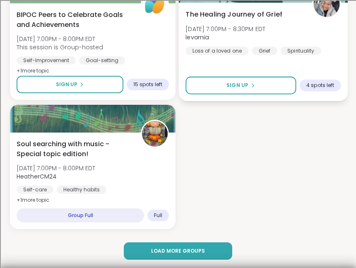
click at [281, 63] on div "The Healing Journey of [PERSON_NAME][DATE] 7:00PM - 8:30PM EDT levornia Loss of…" at bounding box center [263, 51] width 169 height 99
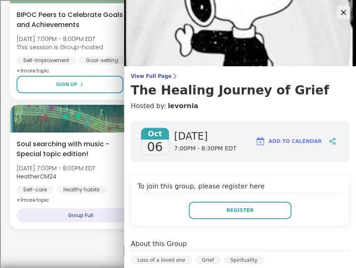
click at [343, 14] on icon at bounding box center [343, 12] width 10 height 10
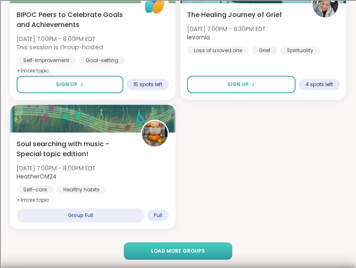
click at [183, 249] on span "Load more groups" at bounding box center [178, 250] width 54 height 7
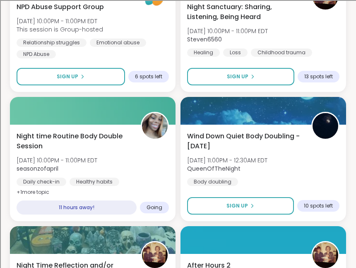
scroll to position [3154, 0]
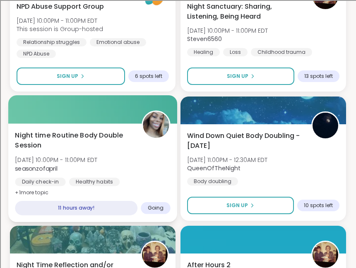
click at [91, 210] on div "11 hours away!" at bounding box center [76, 208] width 123 height 14
click at [86, 138] on span "Night time Routine Body Double Session" at bounding box center [74, 140] width 118 height 20
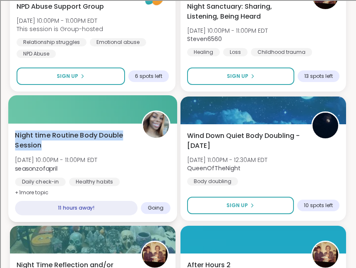
click at [87, 122] on div at bounding box center [92, 109] width 169 height 28
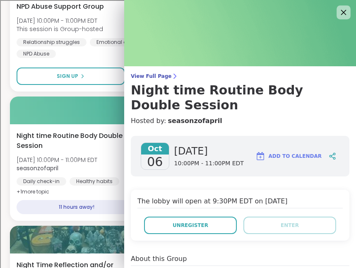
click at [345, 14] on icon at bounding box center [343, 12] width 10 height 10
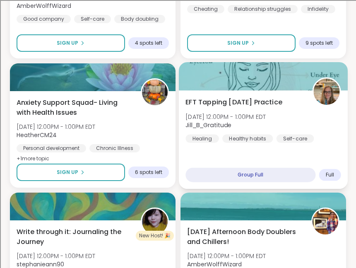
scroll to position [471, 0]
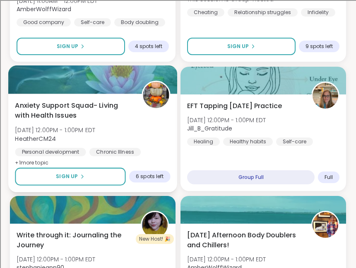
click at [102, 184] on button "Sign Up" at bounding box center [70, 177] width 111 height 18
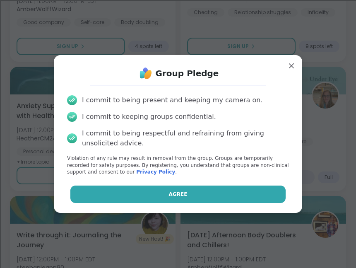
click at [138, 188] on button "Agree" at bounding box center [178, 194] width 216 height 17
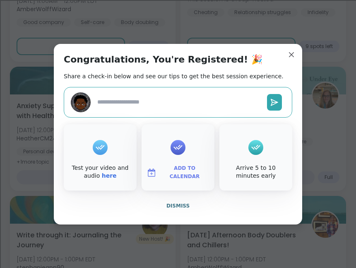
click at [210, 105] on textarea at bounding box center [179, 101] width 170 height 15
type textarea "*"
type textarea "**"
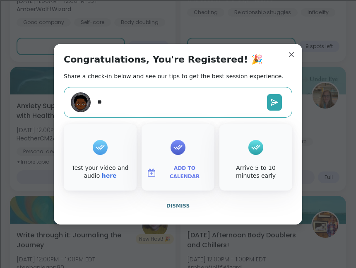
type textarea "*"
type textarea "***"
click at [276, 99] on icon at bounding box center [274, 102] width 8 height 8
type textarea "*"
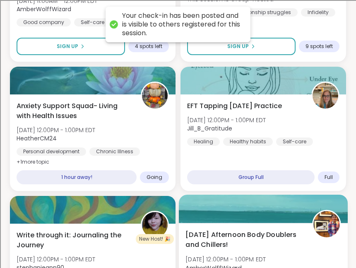
scroll to position [0, 0]
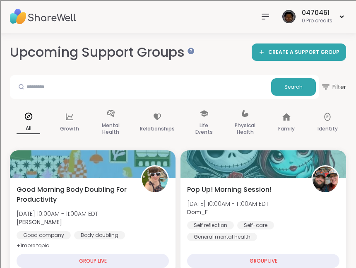
click at [267, 10] on div at bounding box center [265, 16] width 17 height 17
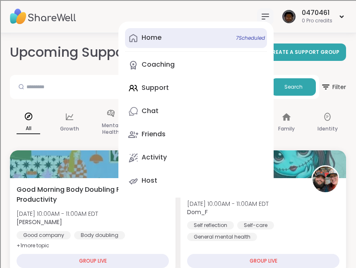
click at [166, 40] on link "Home 7 Scheduled" at bounding box center [196, 38] width 142 height 20
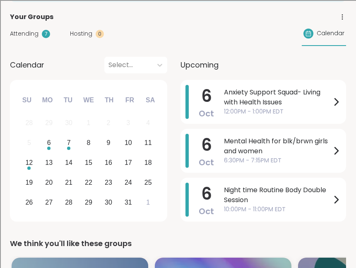
scroll to position [107, 0]
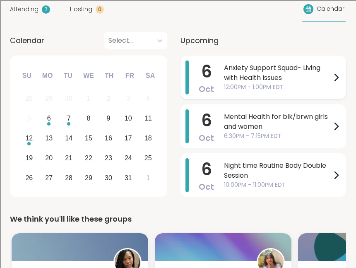
click at [234, 82] on span "Anxiety Support Squad- Living with Health Issues" at bounding box center [277, 73] width 107 height 20
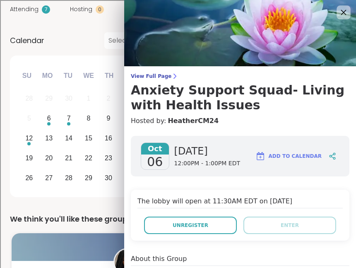
click at [337, 14] on div at bounding box center [344, 12] width 14 height 14
click at [340, 13] on icon at bounding box center [343, 12] width 10 height 10
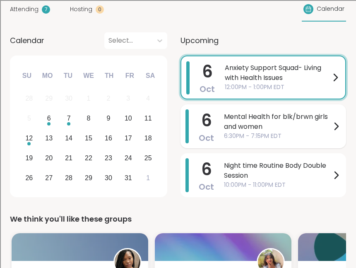
click at [214, 133] on div "[DATE] Mental Health for blk/brwn girls and women 6:30PM - 7:15PM EDT" at bounding box center [264, 126] width 166 height 44
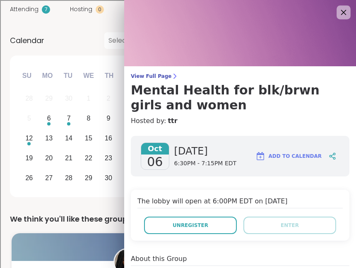
click at [343, 17] on icon at bounding box center [343, 12] width 10 height 10
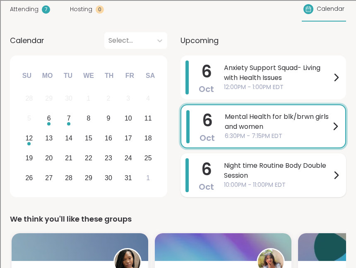
click at [301, 191] on div "Night time Routine Body Double Session 10:00PM - 11:00PM EDT" at bounding box center [282, 175] width 117 height 34
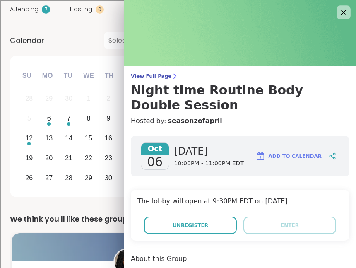
click at [341, 12] on icon at bounding box center [343, 12] width 10 height 10
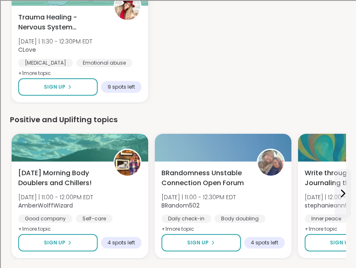
scroll to position [831, 0]
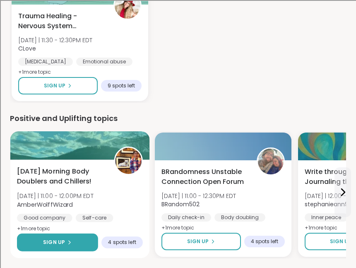
click at [89, 238] on button "Sign Up" at bounding box center [57, 243] width 81 height 18
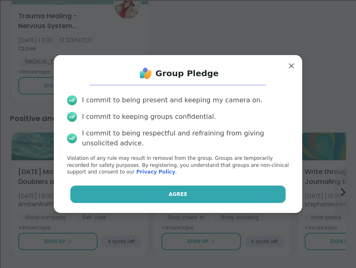
click at [159, 194] on button "Agree" at bounding box center [178, 194] width 216 height 17
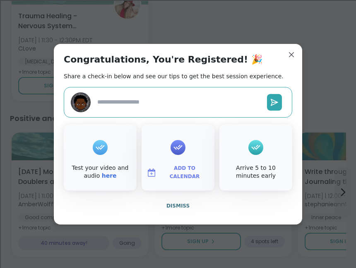
click at [124, 103] on textarea at bounding box center [179, 101] width 170 height 15
type textarea "*"
type textarea "**"
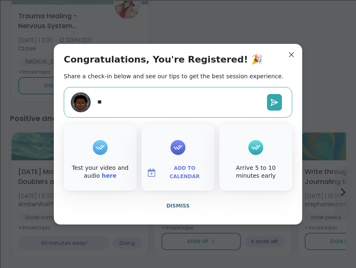
type textarea "*"
type textarea "***"
click at [273, 98] on icon at bounding box center [274, 102] width 8 height 8
type textarea "*"
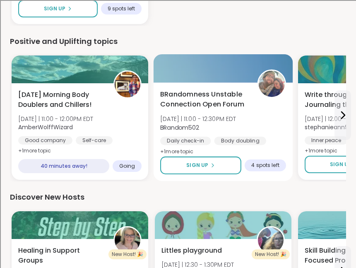
scroll to position [909, 0]
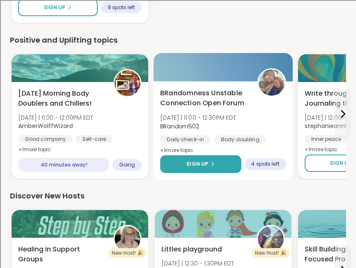
click at [208, 164] on div "Sign Up" at bounding box center [200, 163] width 29 height 7
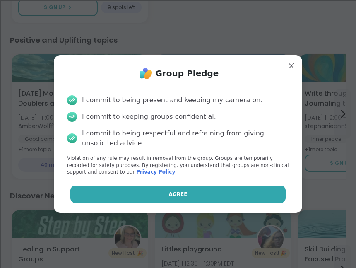
click at [146, 192] on button "Agree" at bounding box center [178, 194] width 216 height 17
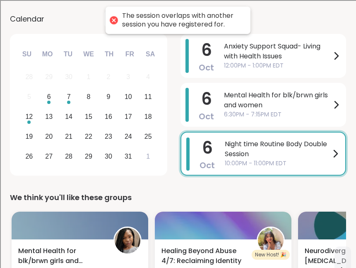
scroll to position [133, 0]
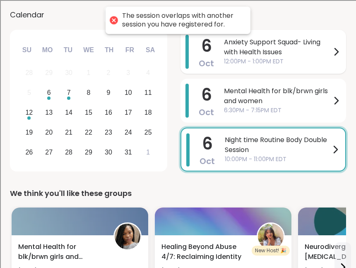
click at [255, 46] on span "Anxiety Support Squad- Living with Health Issues" at bounding box center [277, 47] width 107 height 20
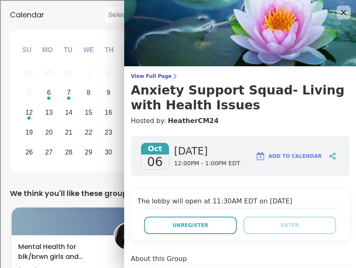
click at [339, 10] on icon at bounding box center [343, 12] width 10 height 10
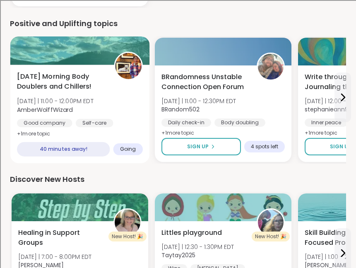
scroll to position [913, 0]
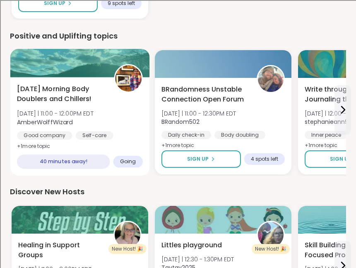
click at [89, 71] on div at bounding box center [80, 63] width 140 height 28
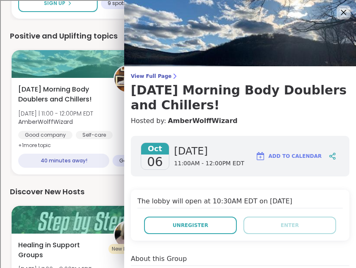
click at [346, 10] on icon at bounding box center [343, 12] width 5 height 5
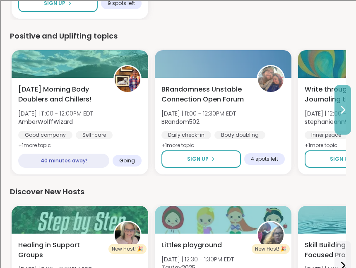
click at [336, 112] on button at bounding box center [343, 110] width 17 height 50
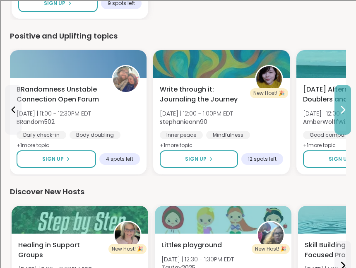
click at [341, 115] on button at bounding box center [343, 110] width 17 height 50
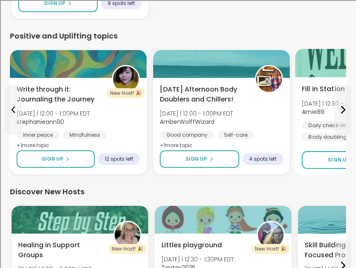
click at [343, 135] on div "Body doubling" at bounding box center [328, 137] width 52 height 8
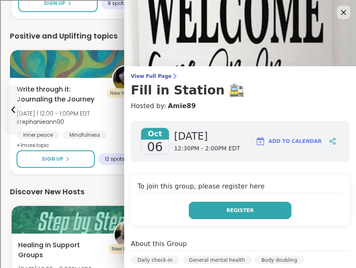
click at [262, 215] on button "Register" at bounding box center [240, 210] width 103 height 17
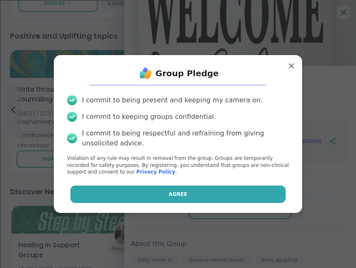
click at [229, 191] on button "Agree" at bounding box center [178, 194] width 216 height 17
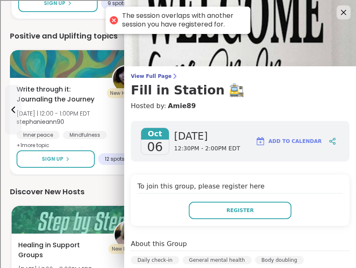
click at [347, 14] on icon at bounding box center [343, 12] width 10 height 10
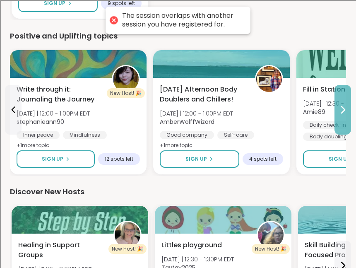
click at [348, 102] on button at bounding box center [343, 110] width 17 height 50
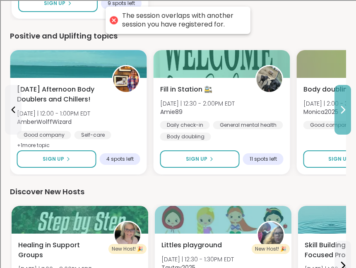
click at [342, 105] on icon at bounding box center [343, 110] width 10 height 10
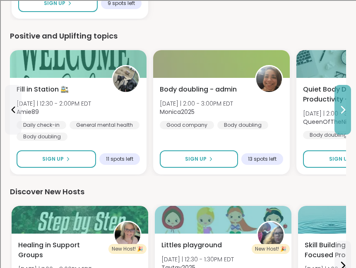
click at [342, 105] on icon at bounding box center [343, 110] width 10 height 10
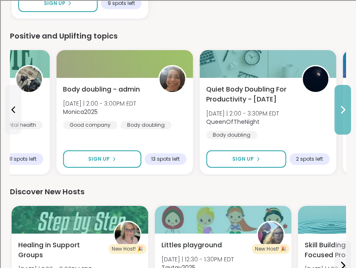
click at [342, 105] on icon at bounding box center [343, 110] width 10 height 10
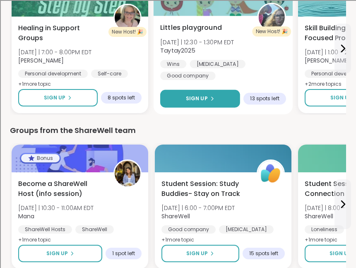
scroll to position [1168, 0]
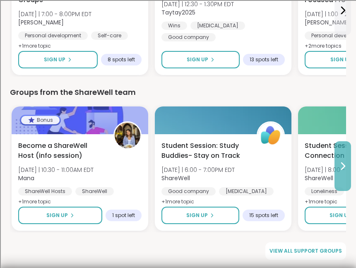
click at [345, 177] on button at bounding box center [343, 166] width 17 height 50
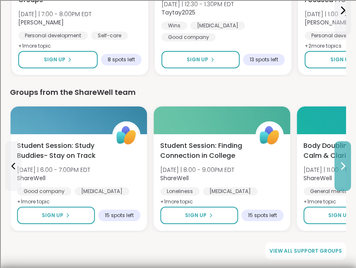
click at [345, 177] on button at bounding box center [343, 166] width 17 height 50
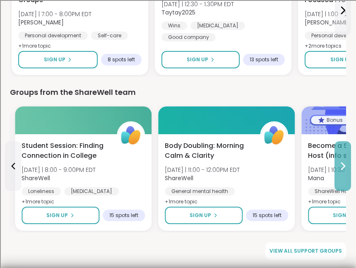
click at [345, 177] on button at bounding box center [343, 166] width 17 height 50
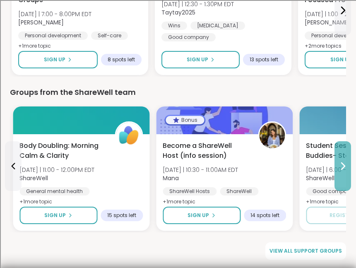
click at [345, 177] on button at bounding box center [343, 166] width 17 height 50
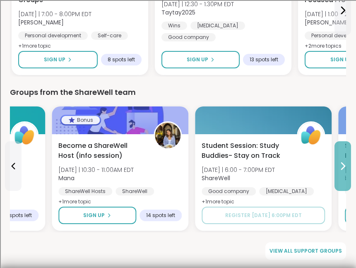
click at [345, 177] on button at bounding box center [343, 166] width 17 height 50
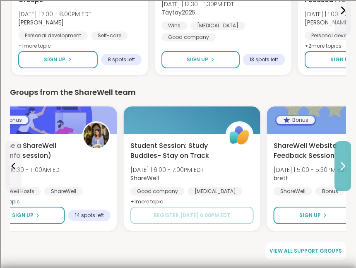
click at [345, 177] on button at bounding box center [343, 166] width 17 height 50
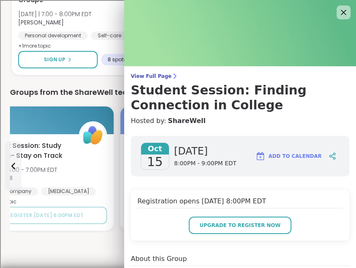
click at [338, 14] on icon at bounding box center [343, 12] width 10 height 10
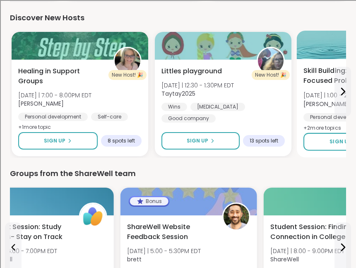
scroll to position [1086, 0]
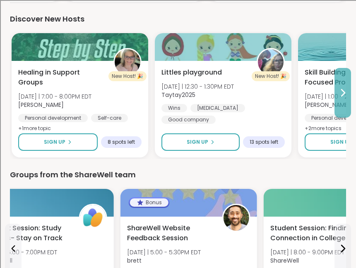
click at [347, 88] on icon at bounding box center [343, 93] width 10 height 10
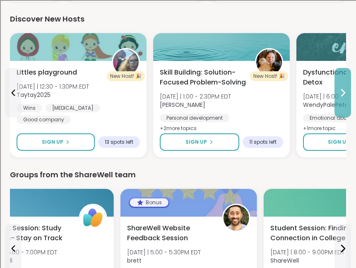
click at [347, 88] on icon at bounding box center [343, 93] width 10 height 10
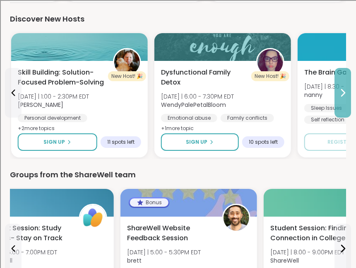
click at [347, 88] on icon at bounding box center [343, 93] width 10 height 10
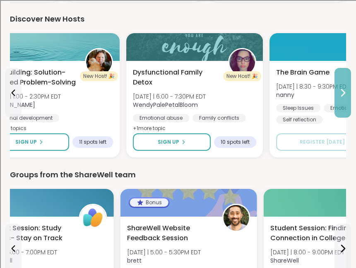
click at [347, 88] on icon at bounding box center [343, 93] width 10 height 10
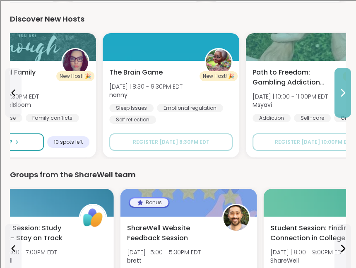
click at [347, 88] on icon at bounding box center [343, 93] width 10 height 10
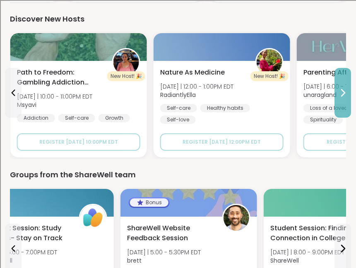
click at [347, 88] on icon at bounding box center [343, 93] width 10 height 10
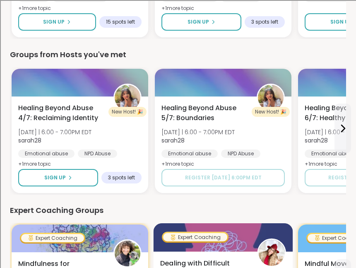
scroll to position [423, 0]
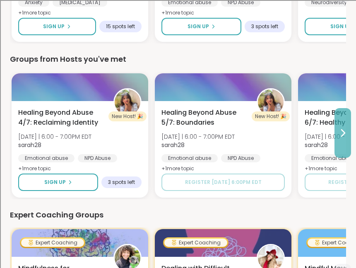
click at [335, 126] on button at bounding box center [343, 133] width 17 height 50
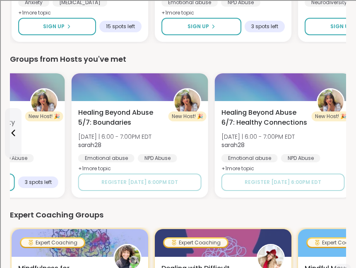
click at [335, 126] on div "Healing Beyond Abuse 6/7: Healthy Connections [DATE] | 6:00 - 7:00PM EDT sarah2…" at bounding box center [283, 141] width 123 height 66
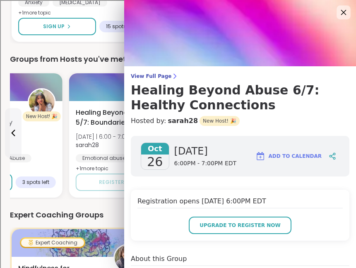
click at [349, 10] on div at bounding box center [344, 12] width 14 height 14
click at [347, 14] on icon at bounding box center [343, 12] width 10 height 10
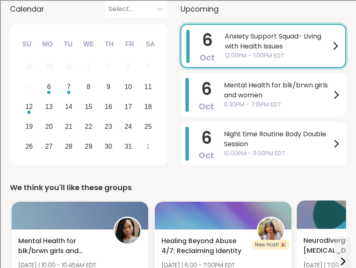
scroll to position [135, 0]
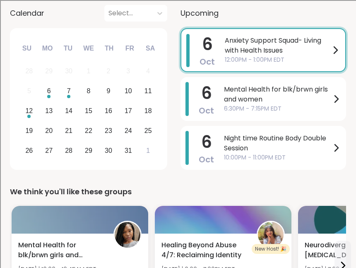
click at [335, 59] on div at bounding box center [335, 50] width 10 height 32
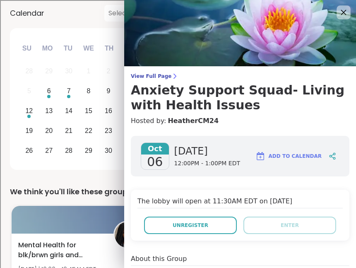
click at [347, 14] on icon at bounding box center [343, 12] width 10 height 10
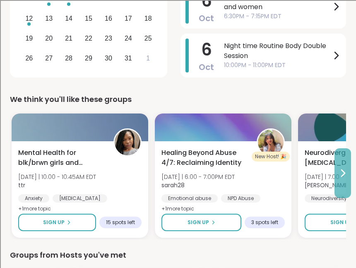
scroll to position [230, 0]
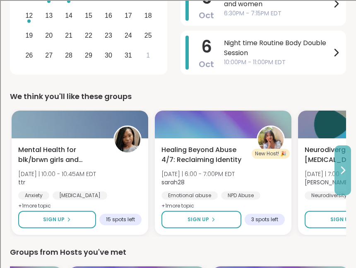
click at [341, 164] on button at bounding box center [343, 170] width 17 height 50
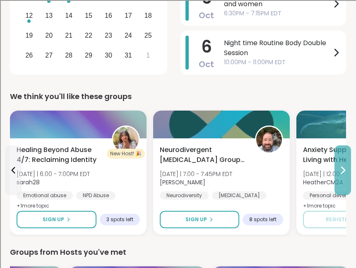
click at [341, 164] on button at bounding box center [343, 170] width 17 height 50
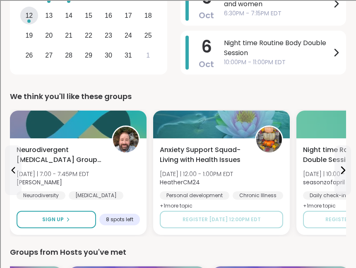
click at [335, 145] on button at bounding box center [343, 170] width 17 height 50
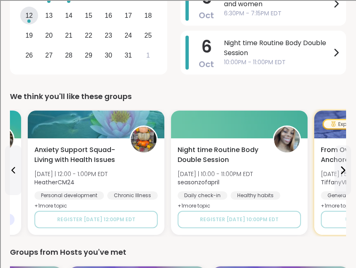
click at [335, 145] on button at bounding box center [343, 170] width 17 height 50
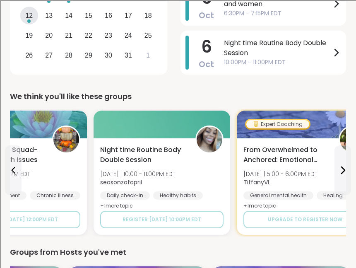
click at [335, 145] on button at bounding box center [343, 170] width 17 height 50
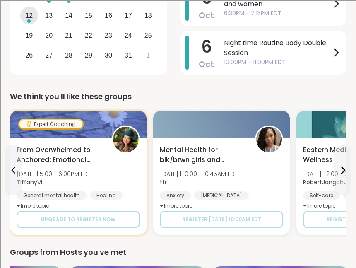
click button at bounding box center [343, 170] width 17 height 50
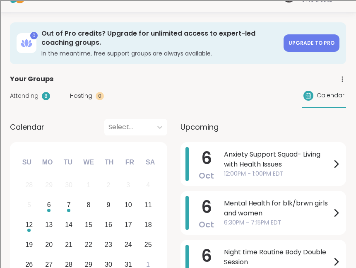
scroll to position [0, 0]
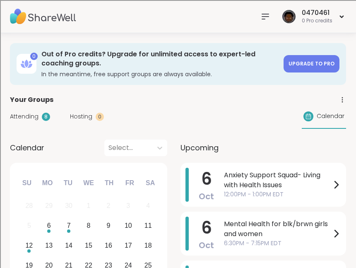
click at [28, 118] on span "Attending" at bounding box center [24, 116] width 29 height 9
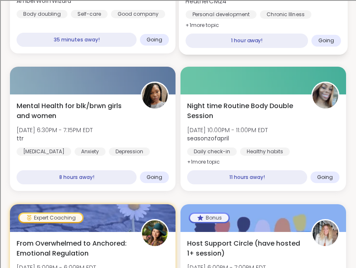
scroll to position [210, 0]
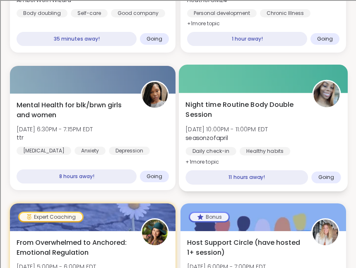
click at [243, 180] on div "11 hours away!" at bounding box center [247, 177] width 123 height 14
click at [303, 128] on div "Night time Routine Body Double Session [DATE] 10:00PM - 11:00PM EDT seasonzofap…" at bounding box center [263, 132] width 155 height 67
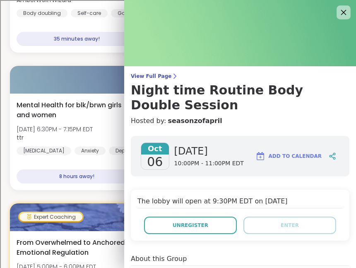
click at [344, 17] on icon at bounding box center [343, 12] width 10 height 10
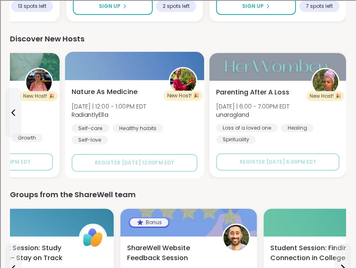
scroll to position [1434, 0]
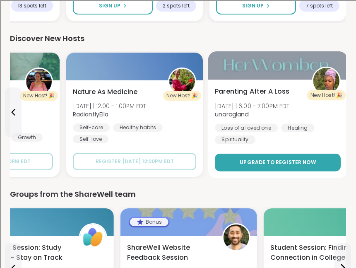
click at [222, 161] on button "Upgrade to register now" at bounding box center [278, 163] width 126 height 18
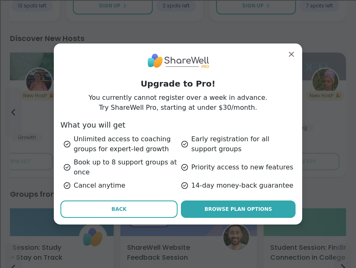
click at [131, 216] on button "Back" at bounding box center [118, 208] width 117 height 17
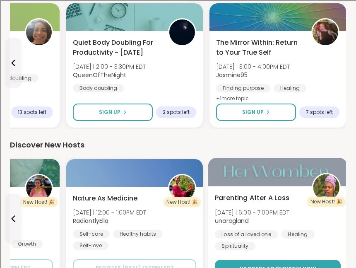
scroll to position [1318, 0]
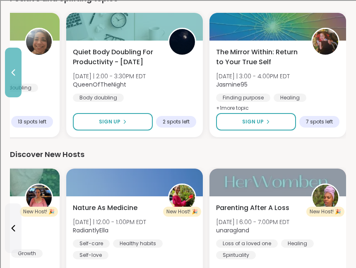
click at [16, 88] on button at bounding box center [13, 73] width 17 height 50
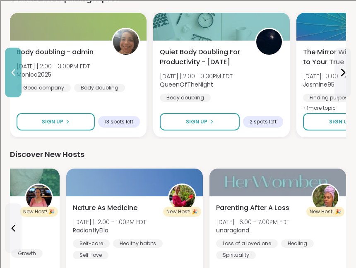
click at [18, 80] on button at bounding box center [13, 73] width 17 height 50
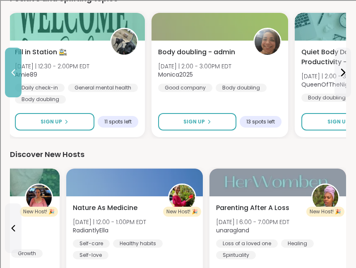
click at [18, 80] on button at bounding box center [13, 73] width 17 height 50
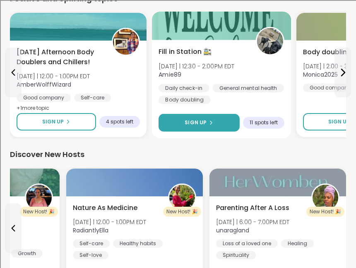
click at [211, 123] on icon at bounding box center [210, 122] width 5 height 5
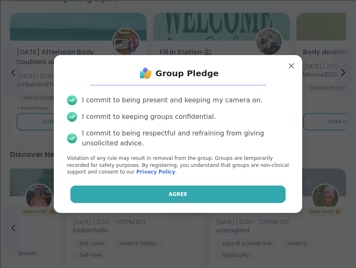
click at [198, 194] on button "Agree" at bounding box center [178, 194] width 216 height 17
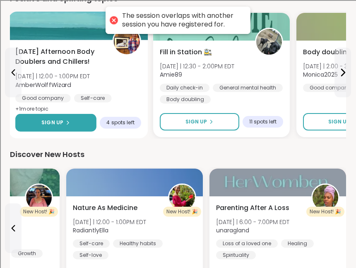
click at [65, 125] on div "Sign Up" at bounding box center [55, 122] width 29 height 7
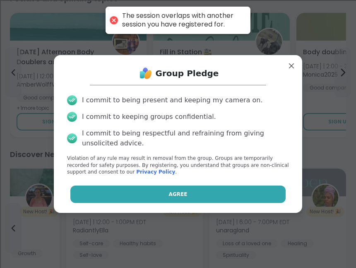
click at [118, 188] on button "Agree" at bounding box center [178, 194] width 216 height 17
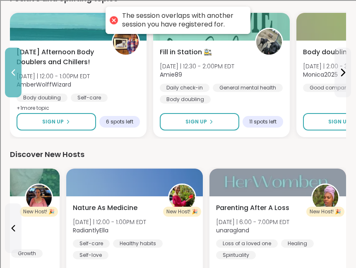
click at [8, 76] on icon at bounding box center [13, 72] width 10 height 10
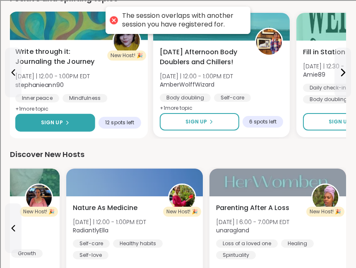
click at [65, 118] on button "Sign Up" at bounding box center [55, 123] width 80 height 18
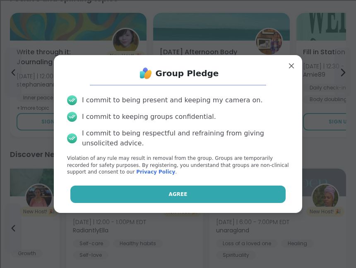
click at [107, 192] on button "Agree" at bounding box center [178, 194] width 216 height 17
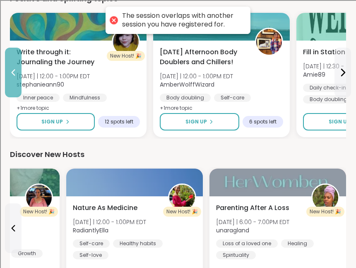
click at [13, 77] on button at bounding box center [13, 73] width 17 height 50
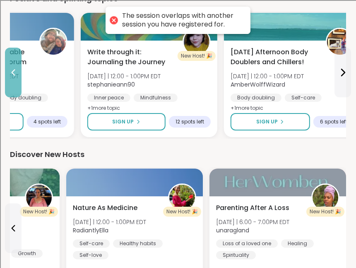
click at [13, 77] on button at bounding box center [13, 73] width 17 height 50
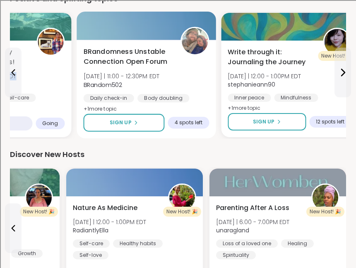
scroll to position [0, 0]
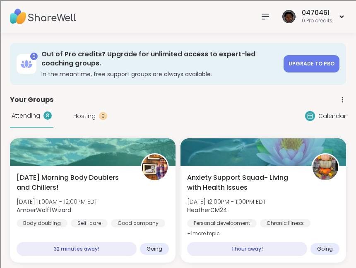
click at [266, 16] on icon at bounding box center [265, 17] width 10 height 10
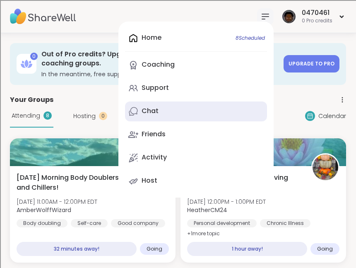
click at [202, 102] on link "Chat" at bounding box center [196, 111] width 142 height 20
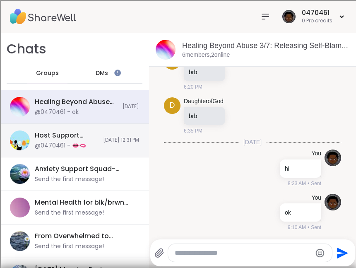
click at [96, 153] on div "Host Support Circle (have hosted 1+ session), [DATE] @0470461 - 👄🫦 [DATE] 12:31…" at bounding box center [74, 141] width 149 height 34
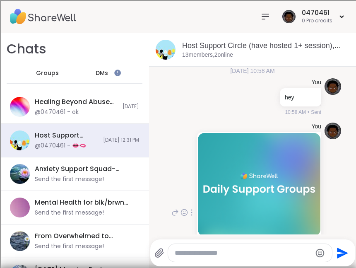
scroll to position [116, 0]
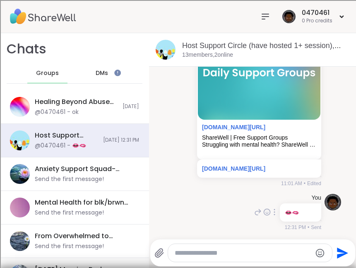
click at [274, 214] on icon at bounding box center [275, 212] width 2 height 7
click at [282, 225] on icon at bounding box center [279, 224] width 8 height 8
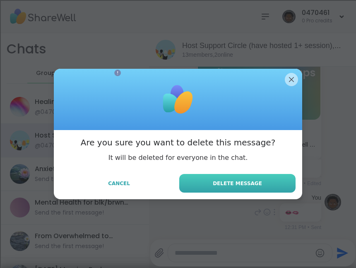
click at [226, 187] on button "Delete Message" at bounding box center [237, 183] width 116 height 19
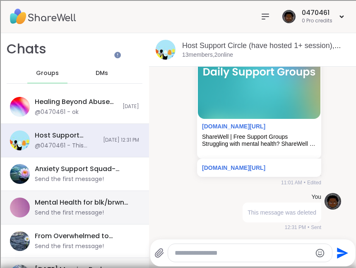
scroll to position [19, 0]
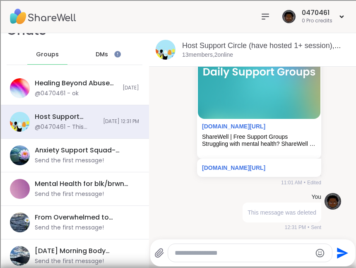
click at [98, 59] on div "DMs" at bounding box center [102, 55] width 41 height 20
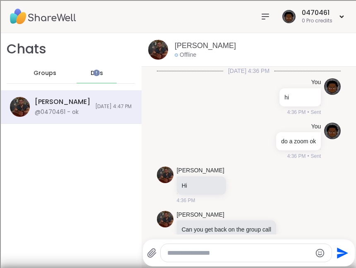
scroll to position [0, 0]
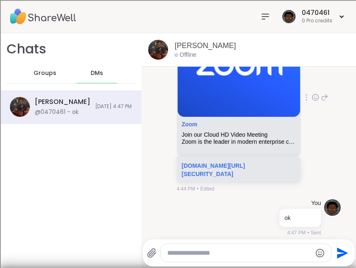
scroll to position [782, 0]
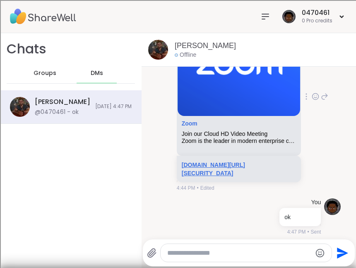
click at [197, 168] on link "[DOMAIN_NAME][URL][SECURITY_DATA]" at bounding box center [213, 168] width 63 height 15
